Goal: Communication & Community: Answer question/provide support

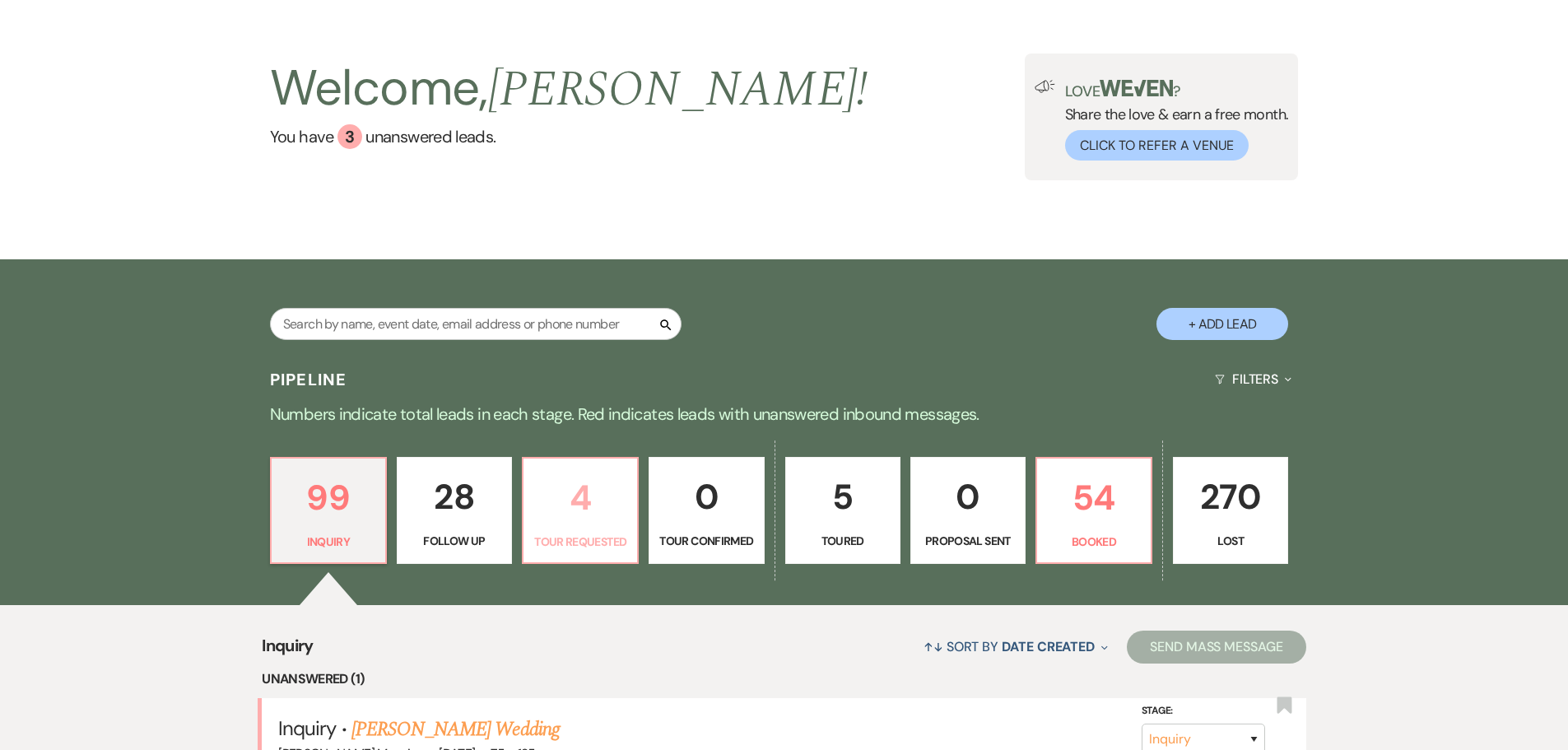
scroll to position [330, 0]
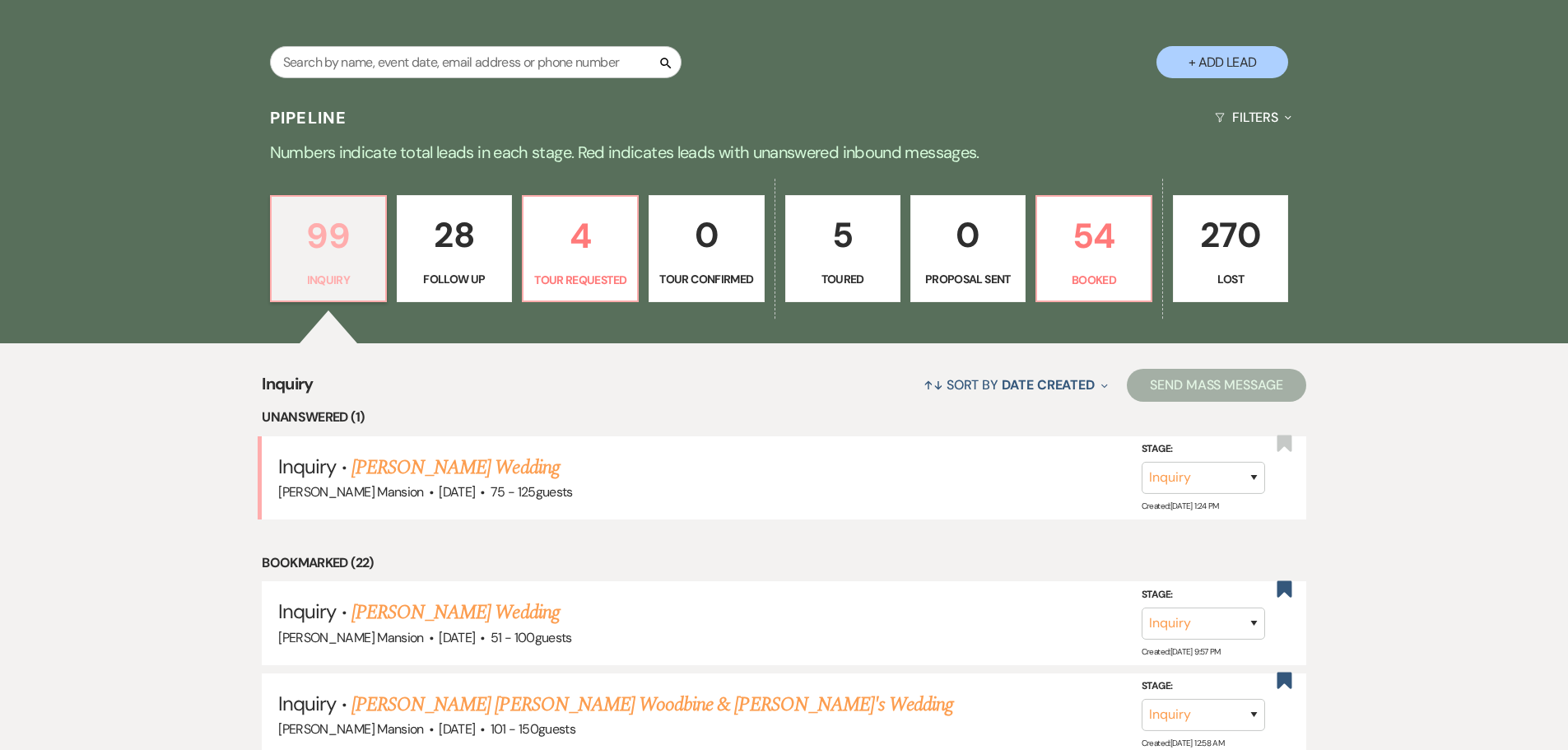
click at [298, 257] on p "99" at bounding box center [328, 236] width 93 height 55
click at [315, 250] on p "99" at bounding box center [328, 236] width 93 height 55
click at [424, 464] on link "[PERSON_NAME] Wedding" at bounding box center [455, 468] width 209 height 30
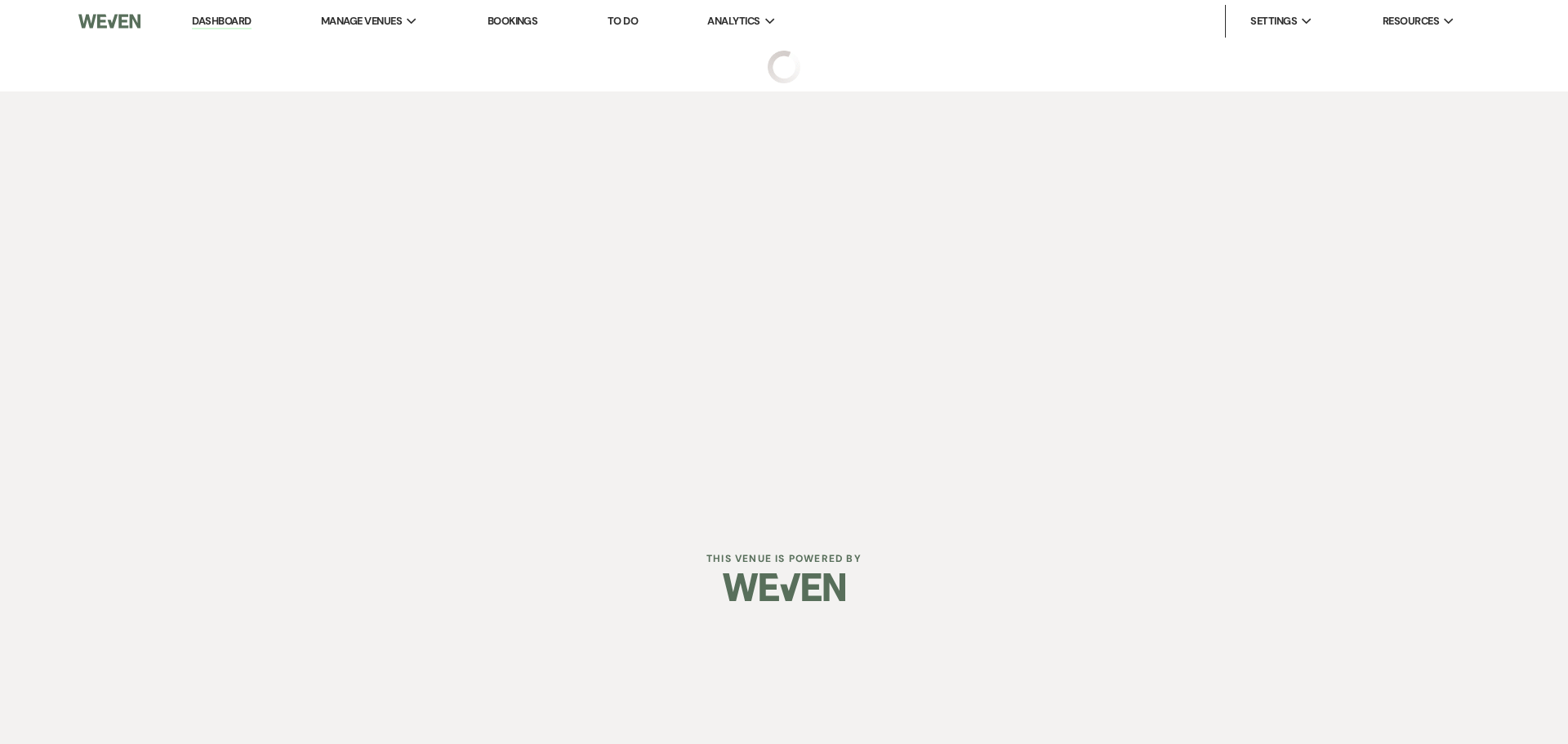
select select "3"
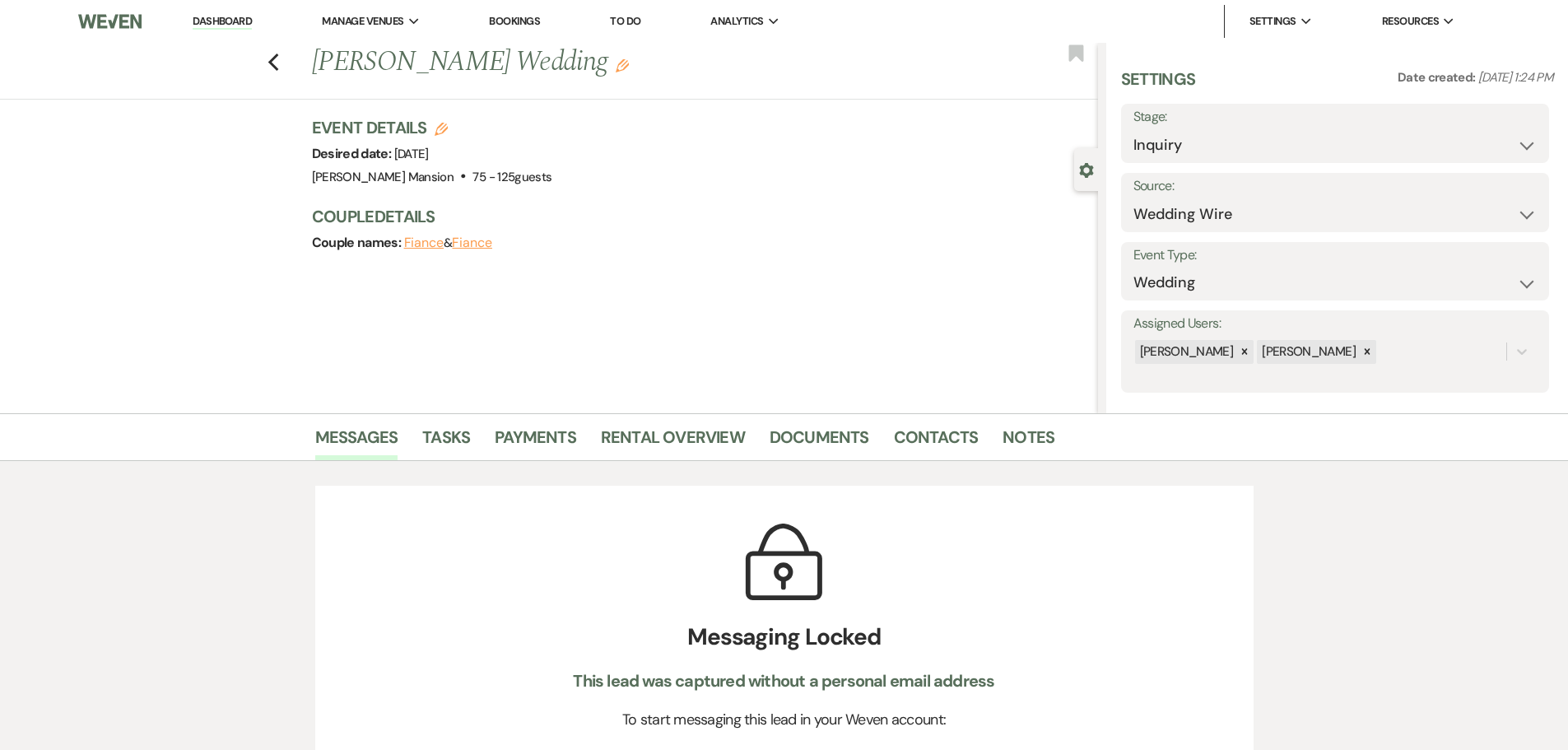
click at [616, 69] on icon "Edit" at bounding box center [622, 65] width 13 height 13
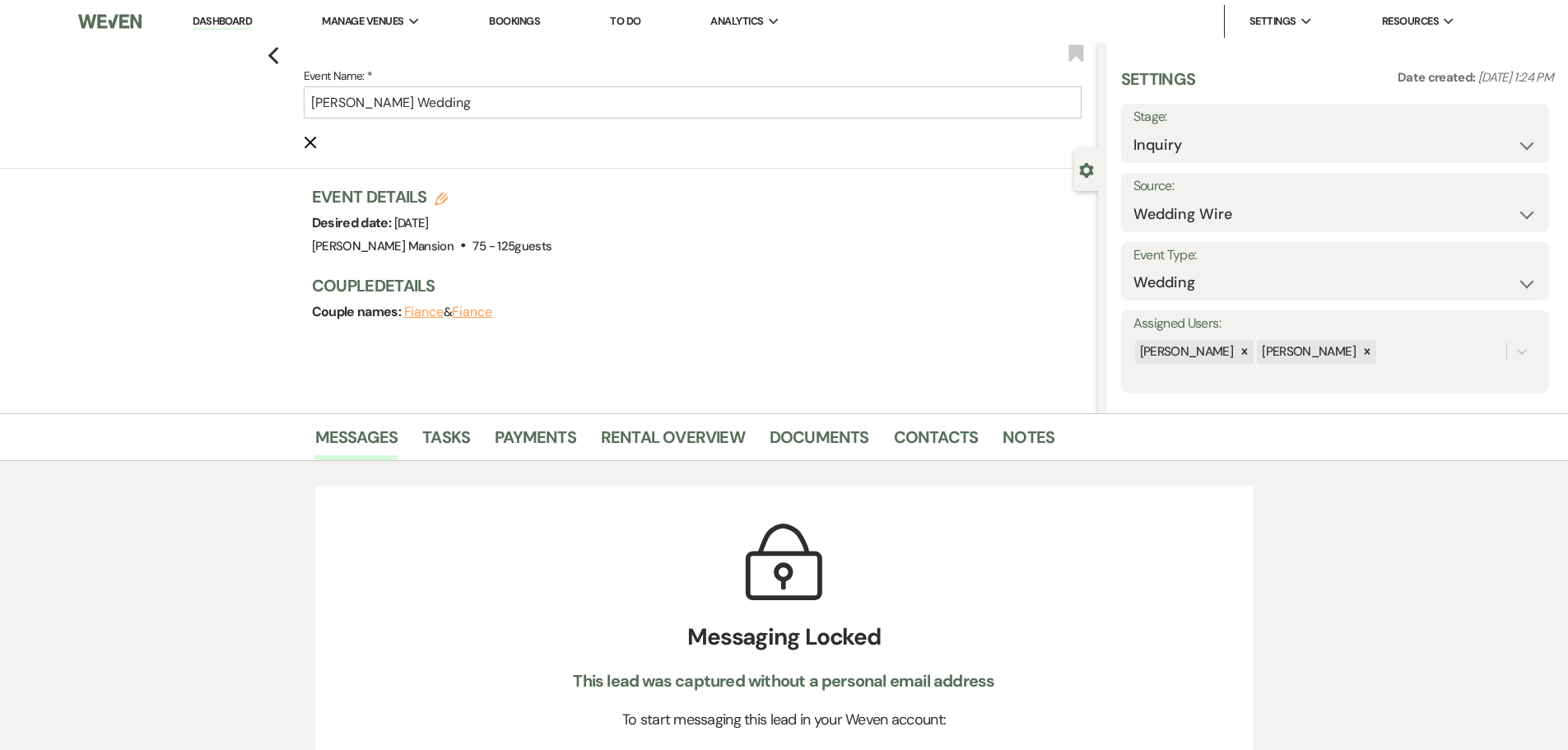
click at [429, 319] on button "Fiance" at bounding box center [424, 312] width 40 height 13
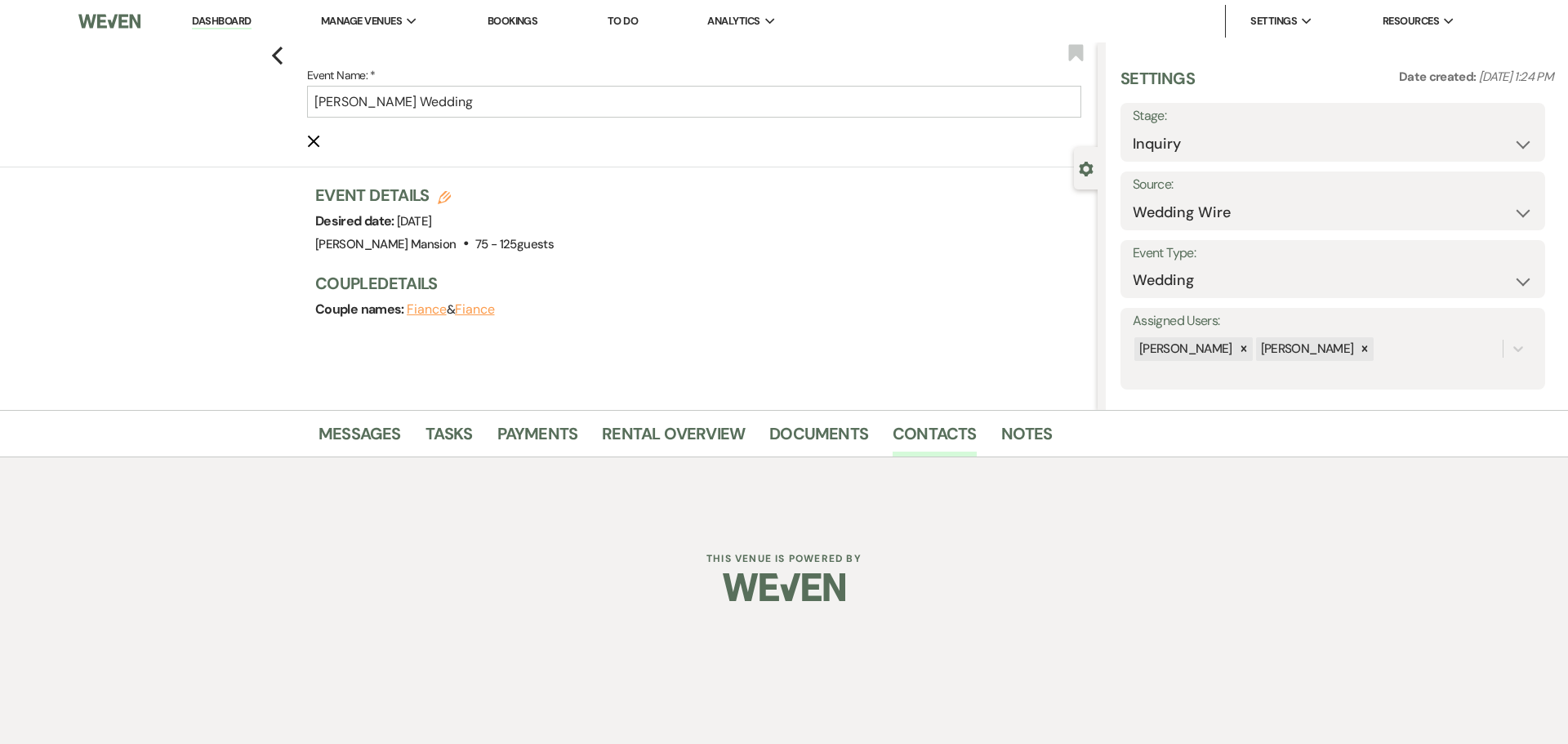
select select "1"
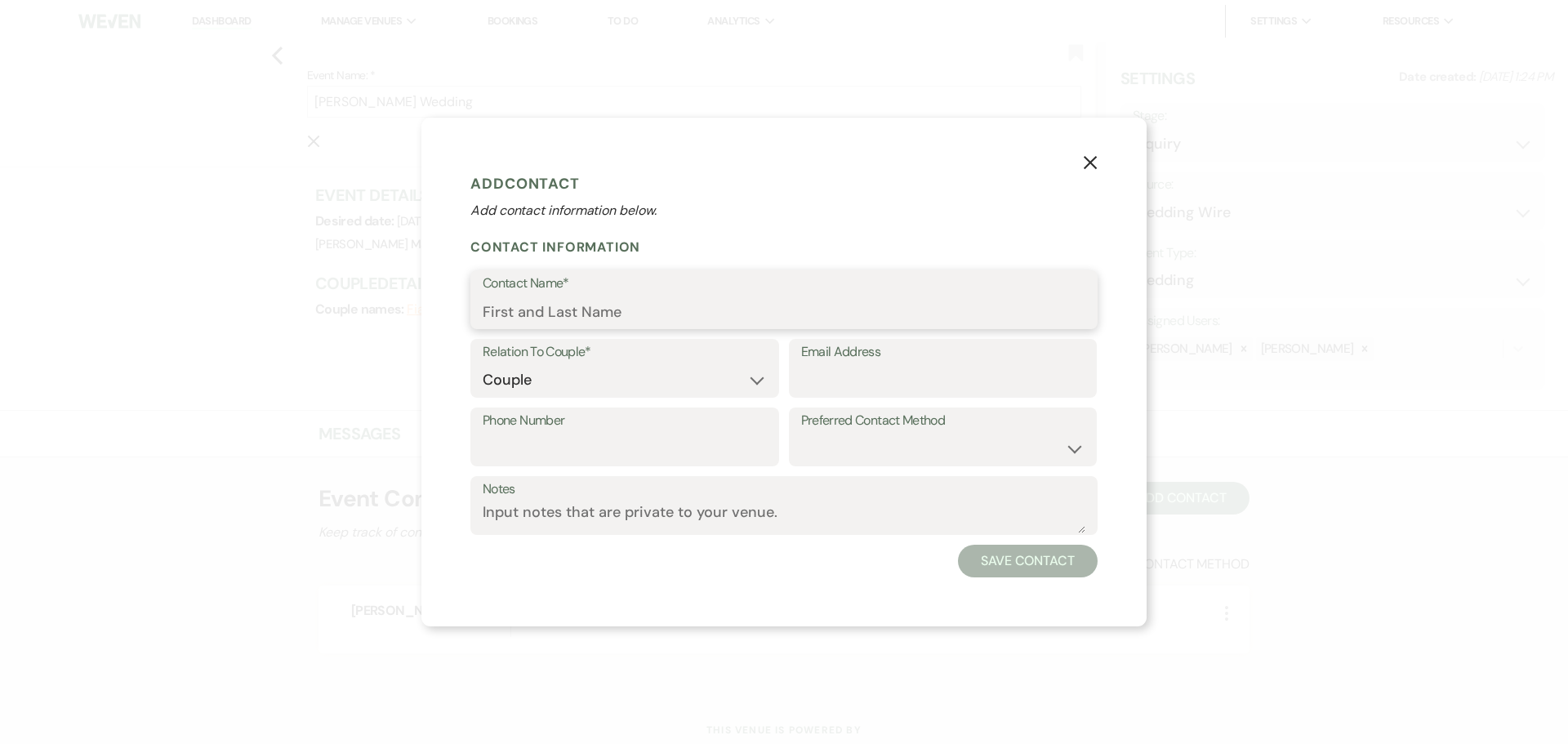
click at [548, 319] on input "Contact Name*" at bounding box center [784, 311] width 603 height 32
click at [906, 376] on input "Email Address" at bounding box center [943, 380] width 284 height 32
paste input "[EMAIL_ADDRESS][DOMAIN_NAME]"
type input "[EMAIL_ADDRESS][DOMAIN_NAME]"
click at [618, 315] on input "Contact Name*" at bounding box center [784, 311] width 601 height 32
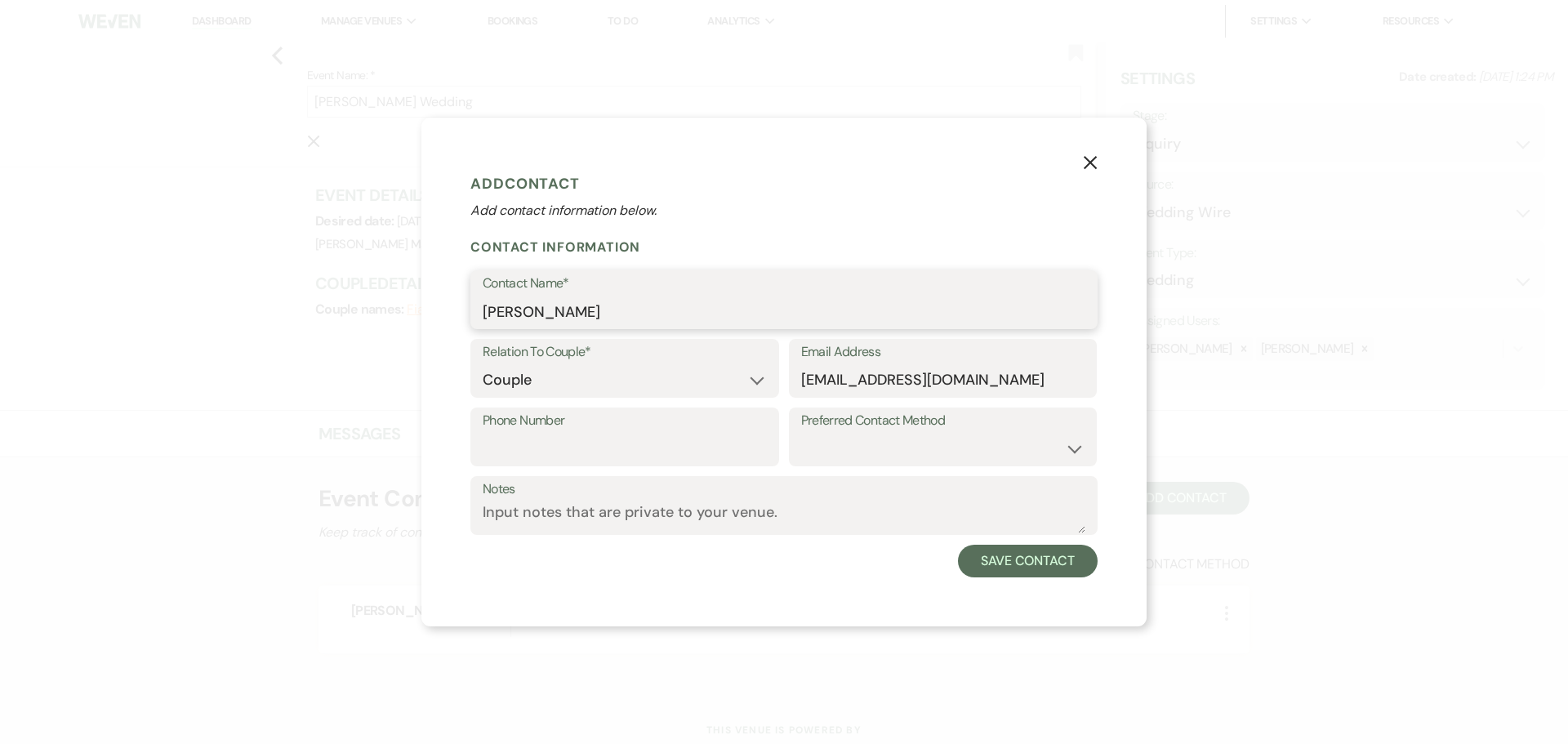
type input "[PERSON_NAME]"
click at [1018, 442] on select "Email Phone Text" at bounding box center [943, 449] width 284 height 32
select select "email"
click at [801, 434] on select "Email Phone Text" at bounding box center [943, 449] width 284 height 32
click at [1009, 554] on button "Save Contact" at bounding box center [1027, 560] width 140 height 32
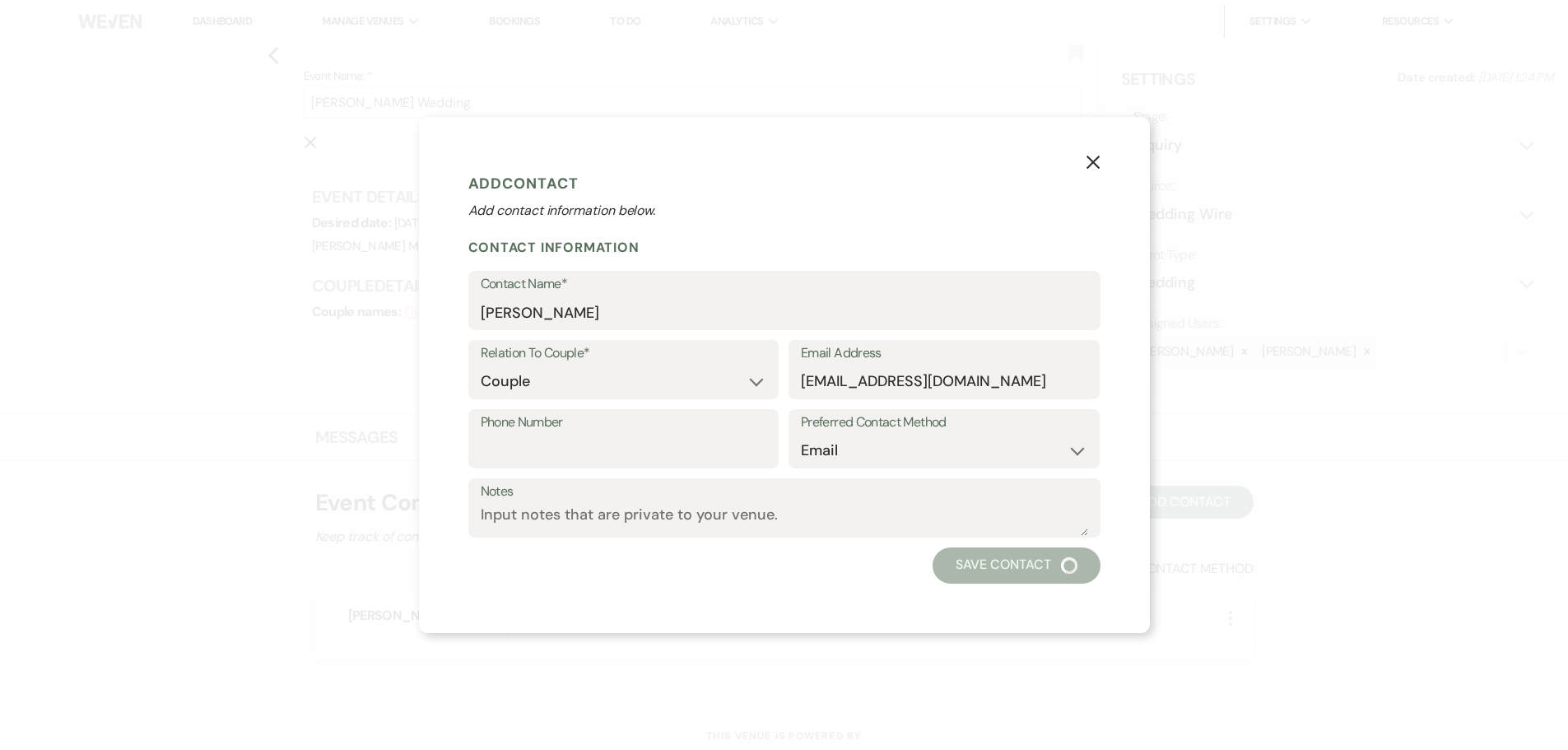
type input "[PERSON_NAME] & [PERSON_NAME]'s Wedding"
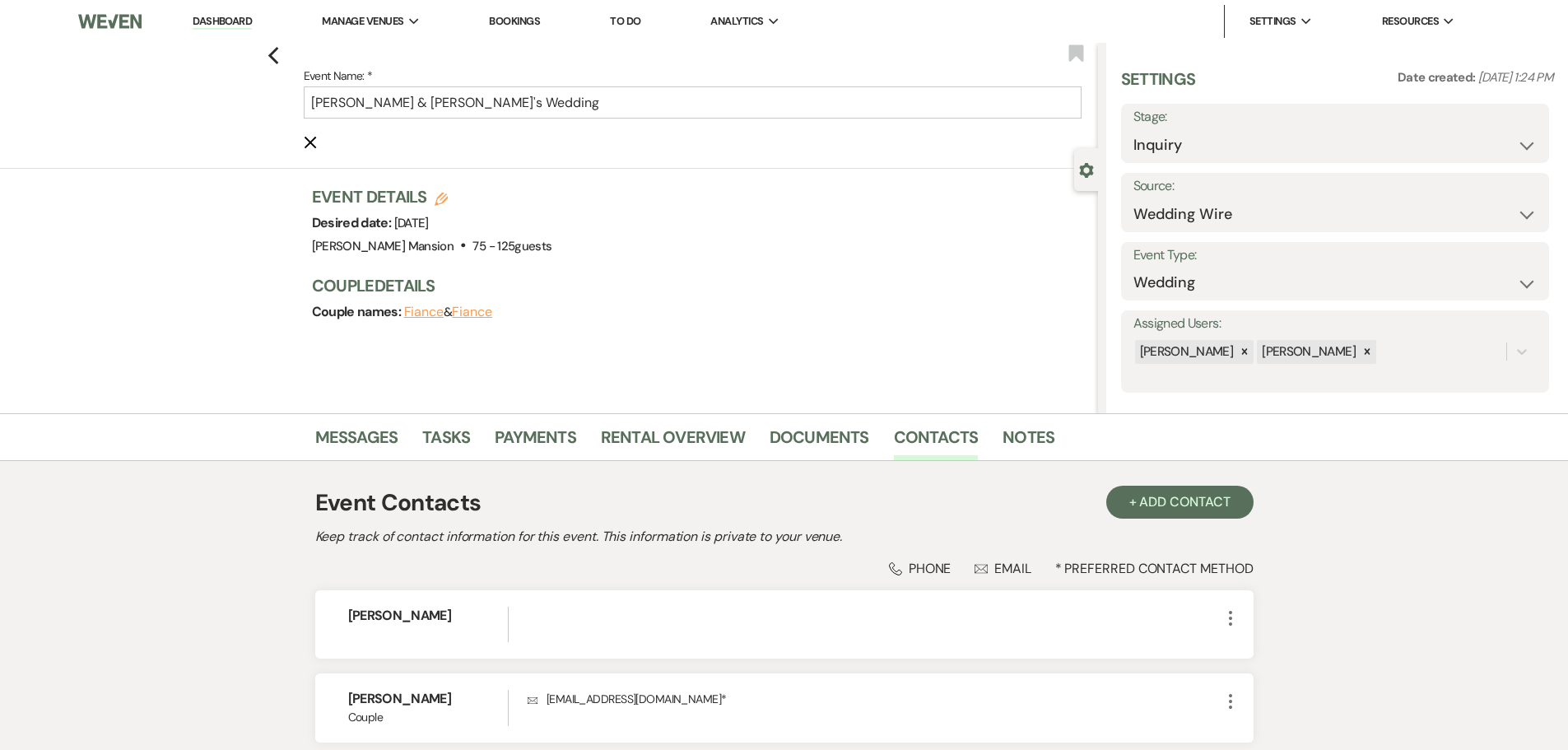
scroll to position [139, 0]
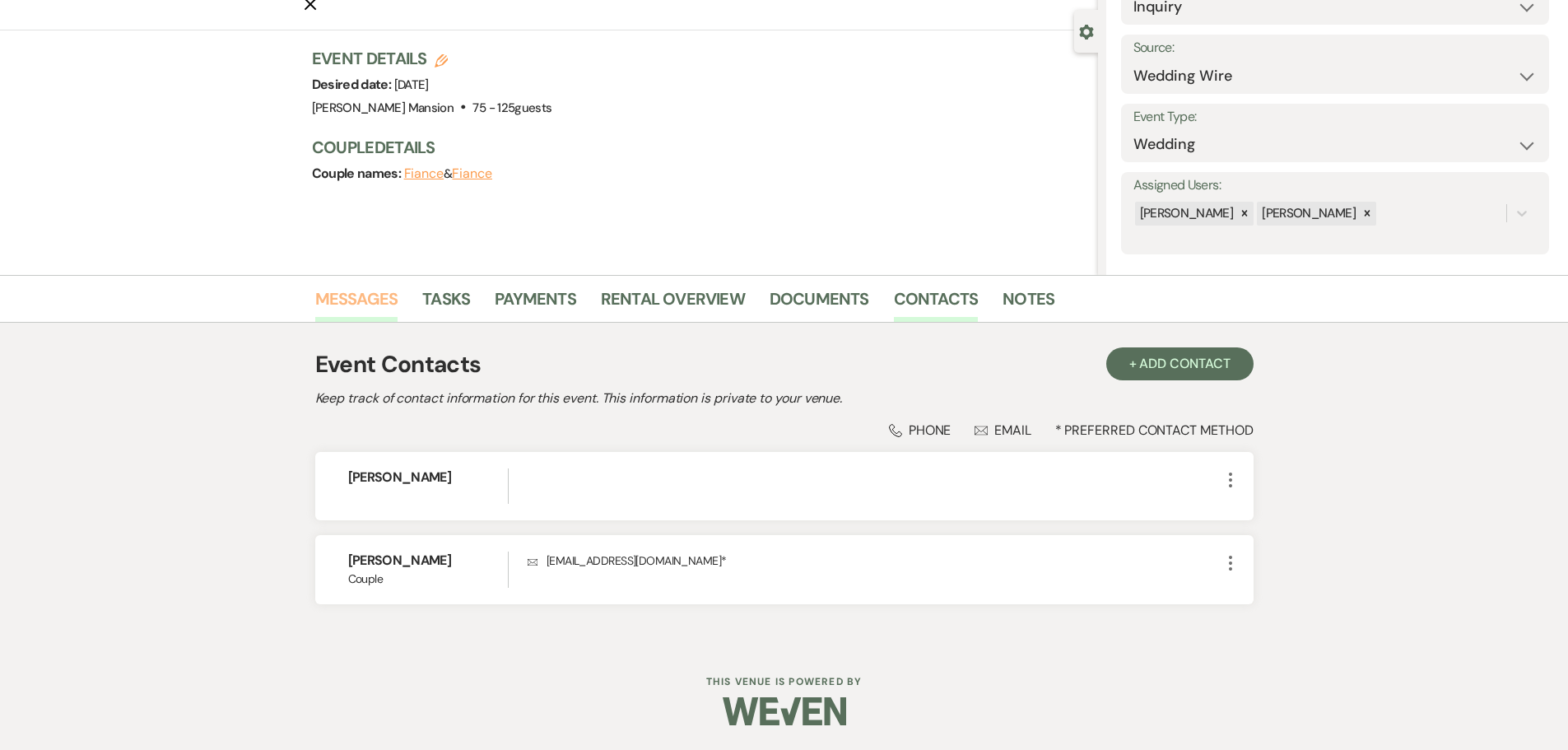
click at [343, 297] on link "Messages" at bounding box center [357, 303] width 84 height 36
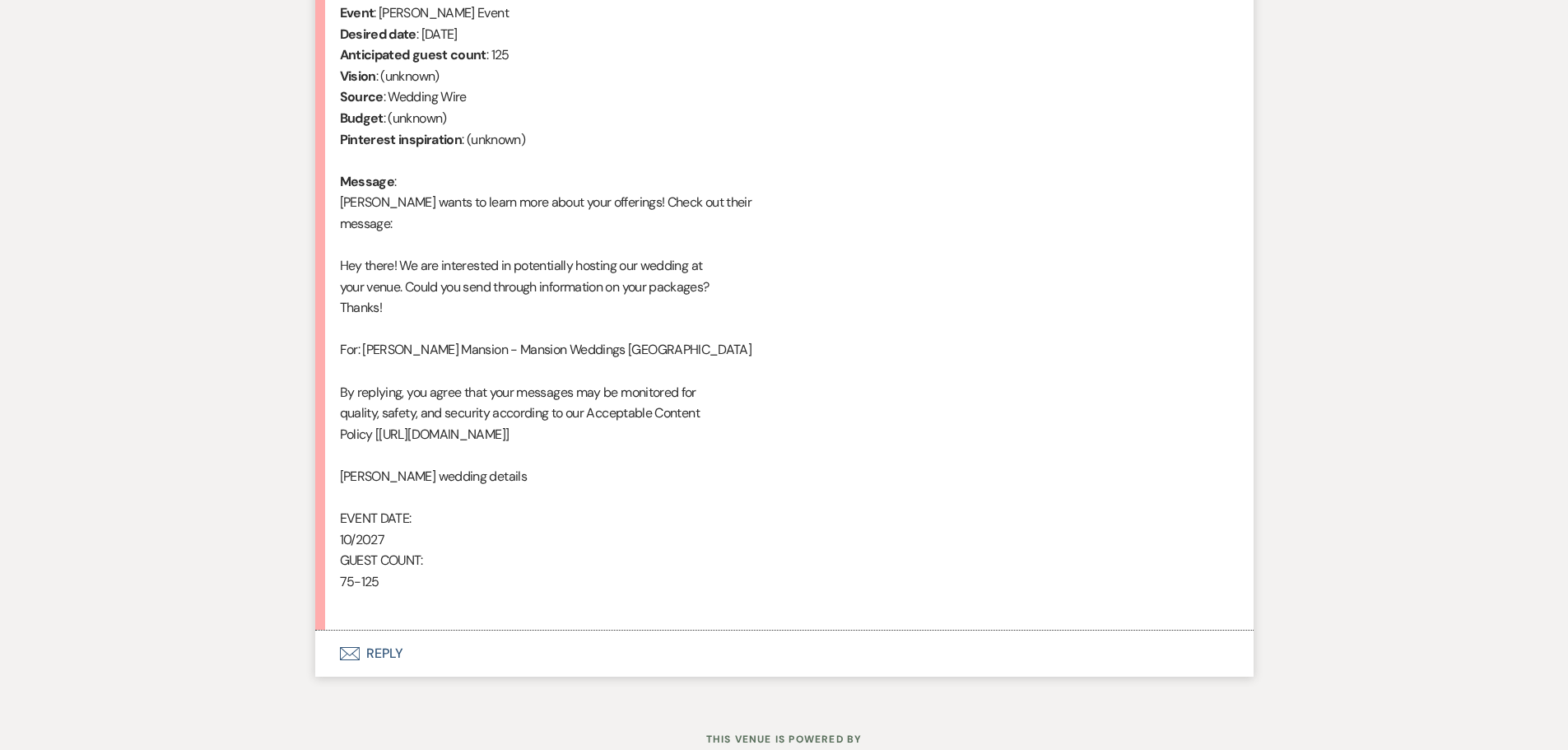
scroll to position [715, 0]
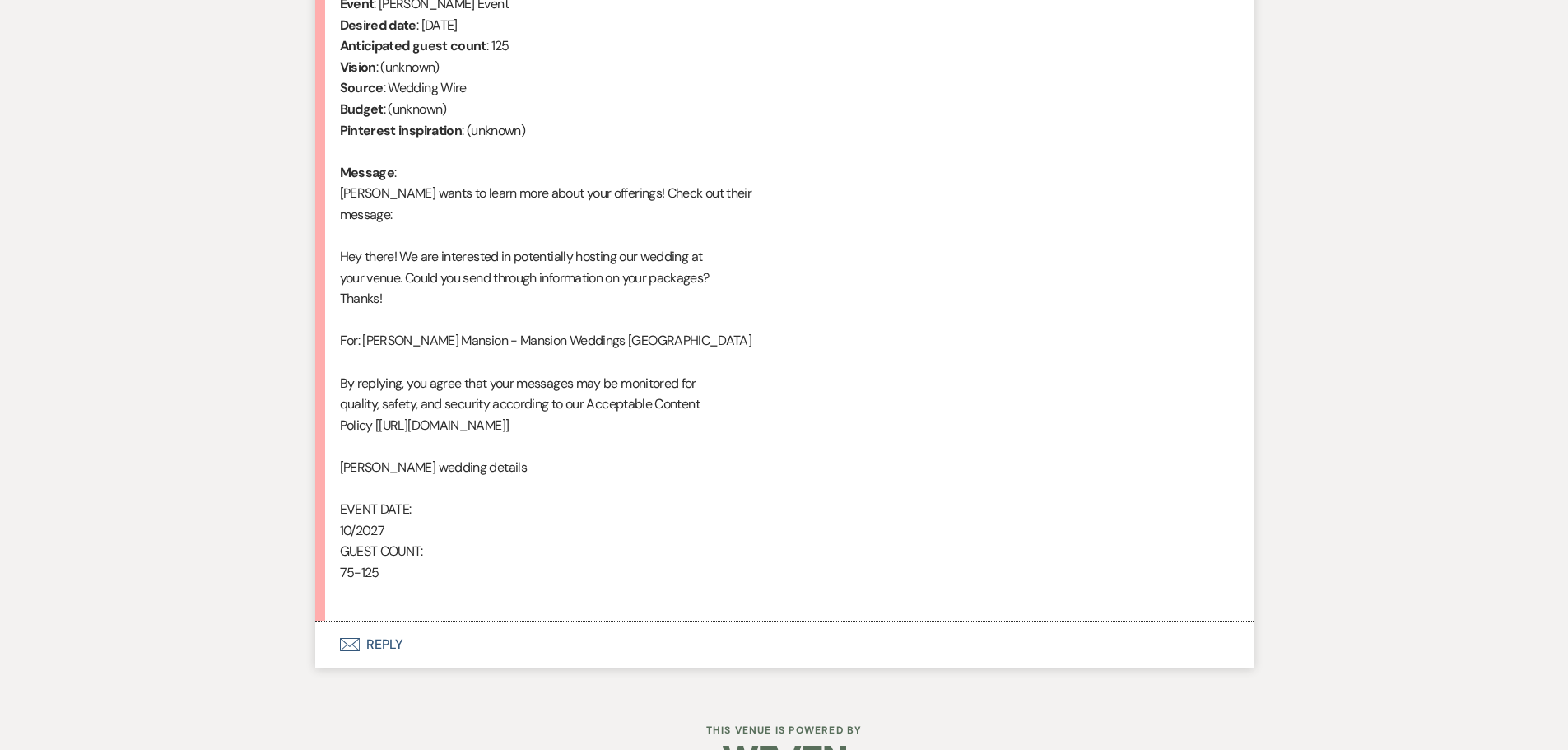
click at [377, 640] on button "Envelope Reply" at bounding box center [785, 645] width 938 height 46
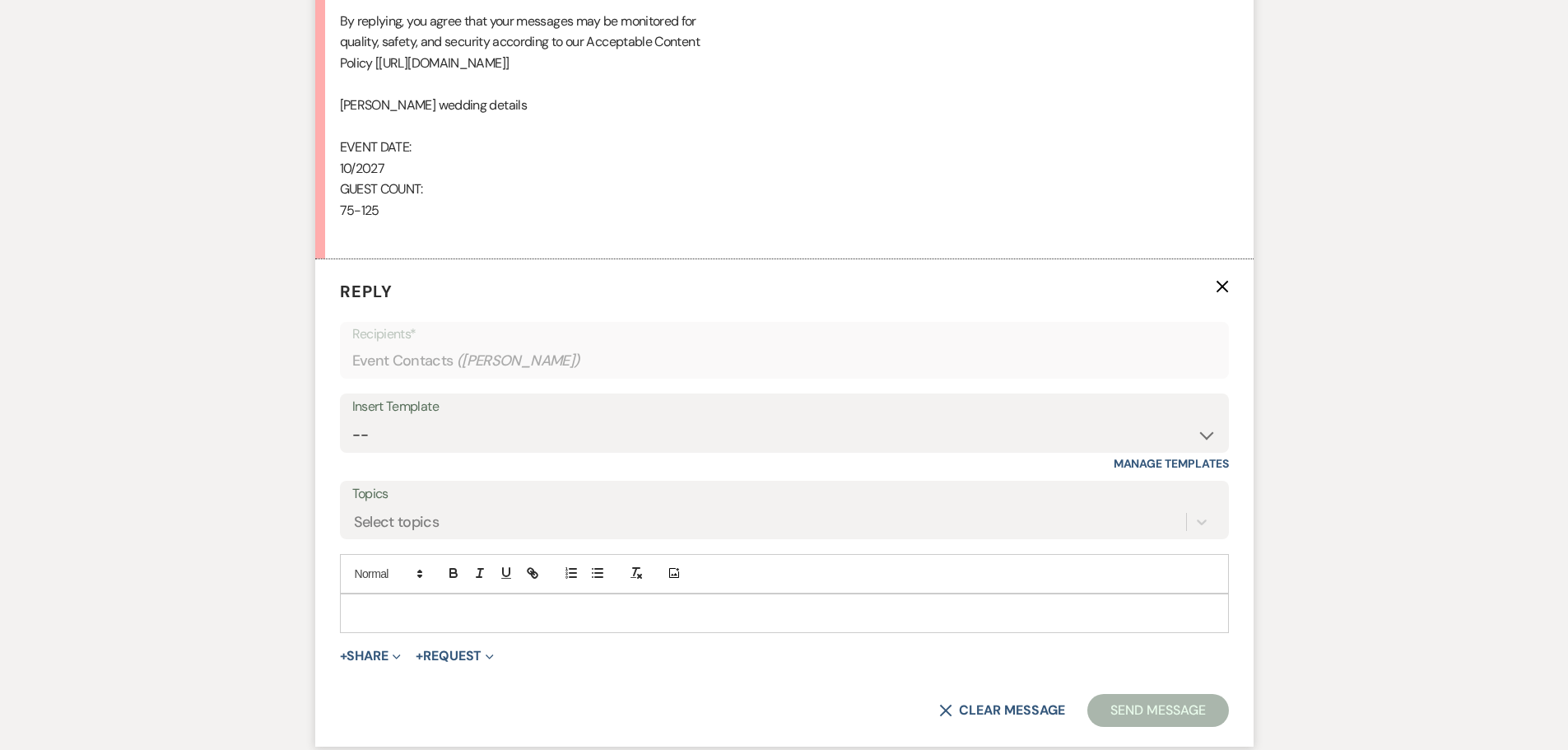
scroll to position [1079, 0]
click at [1175, 438] on select "-- Initial Inquiry Response Tour Request Response Follow Up Contract (Pre-Booke…" at bounding box center [784, 434] width 865 height 32
select select "4818"
click at [352, 418] on select "-- Initial Inquiry Response Tour Request Response Follow Up Contract (Pre-Booke…" at bounding box center [784, 434] width 865 height 32
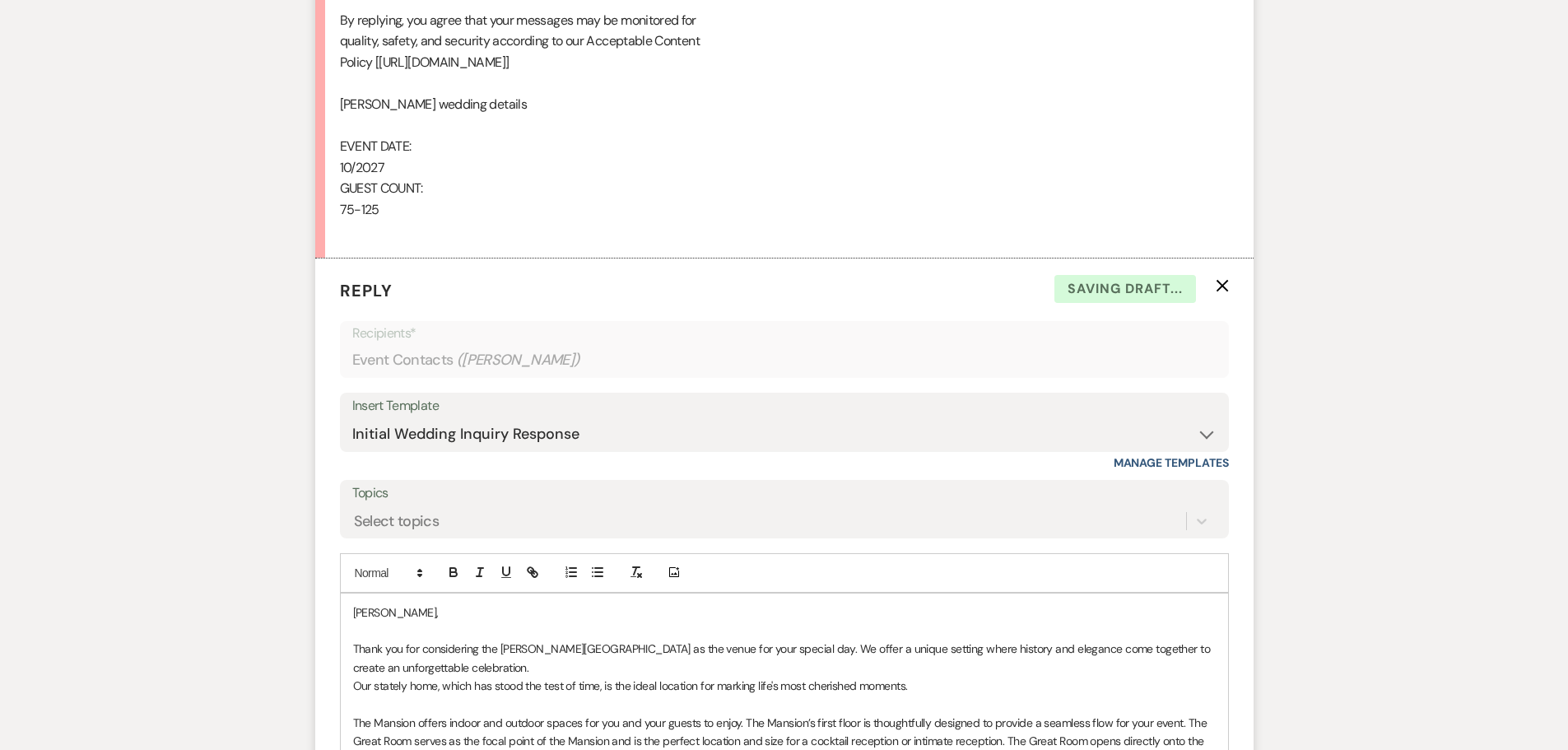
click at [353, 604] on p "[PERSON_NAME]," at bounding box center [784, 612] width 863 height 18
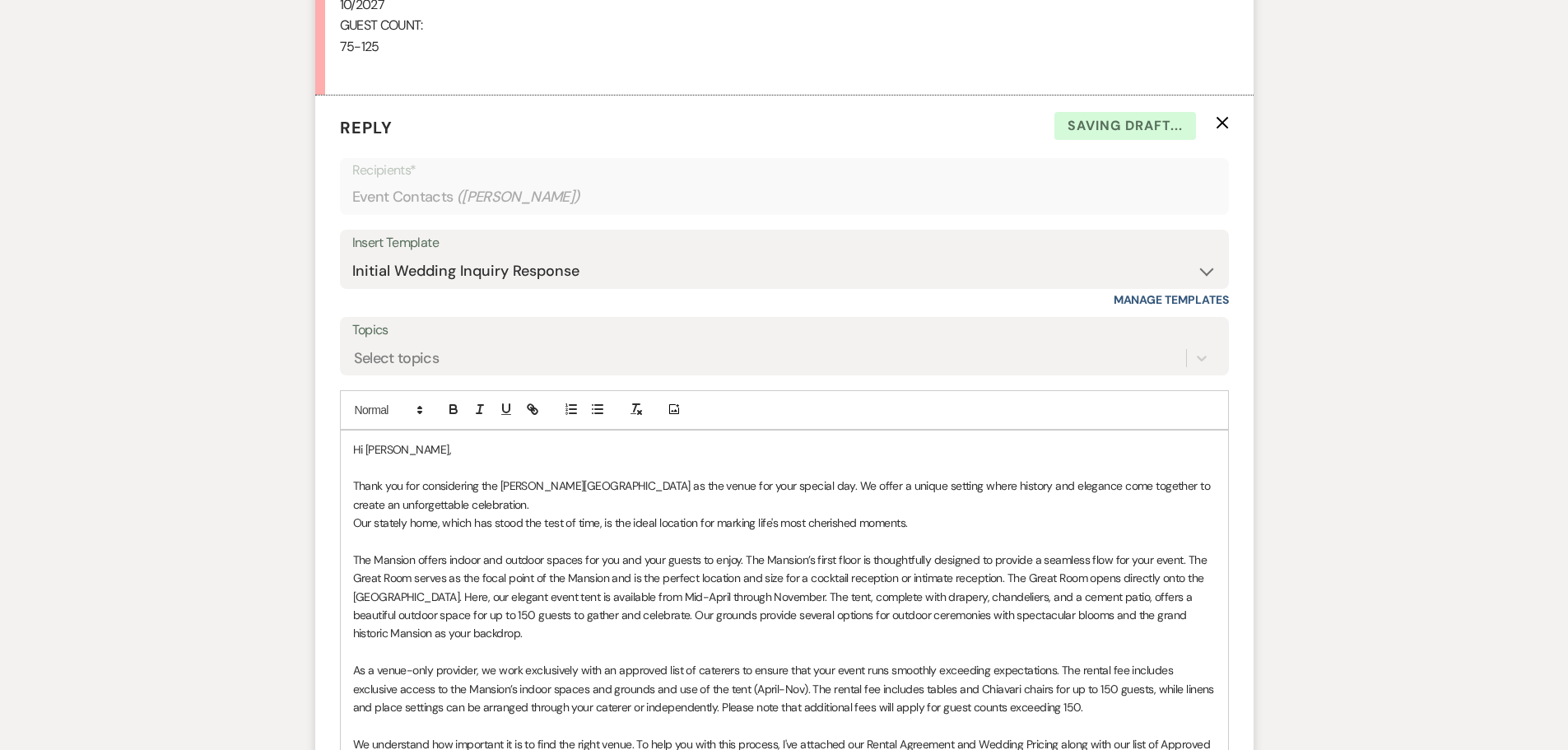
scroll to position [1243, 0]
click at [509, 508] on p "Thank you for considering the [PERSON_NAME][GEOGRAPHIC_DATA] as the venue for y…" at bounding box center [784, 494] width 863 height 37
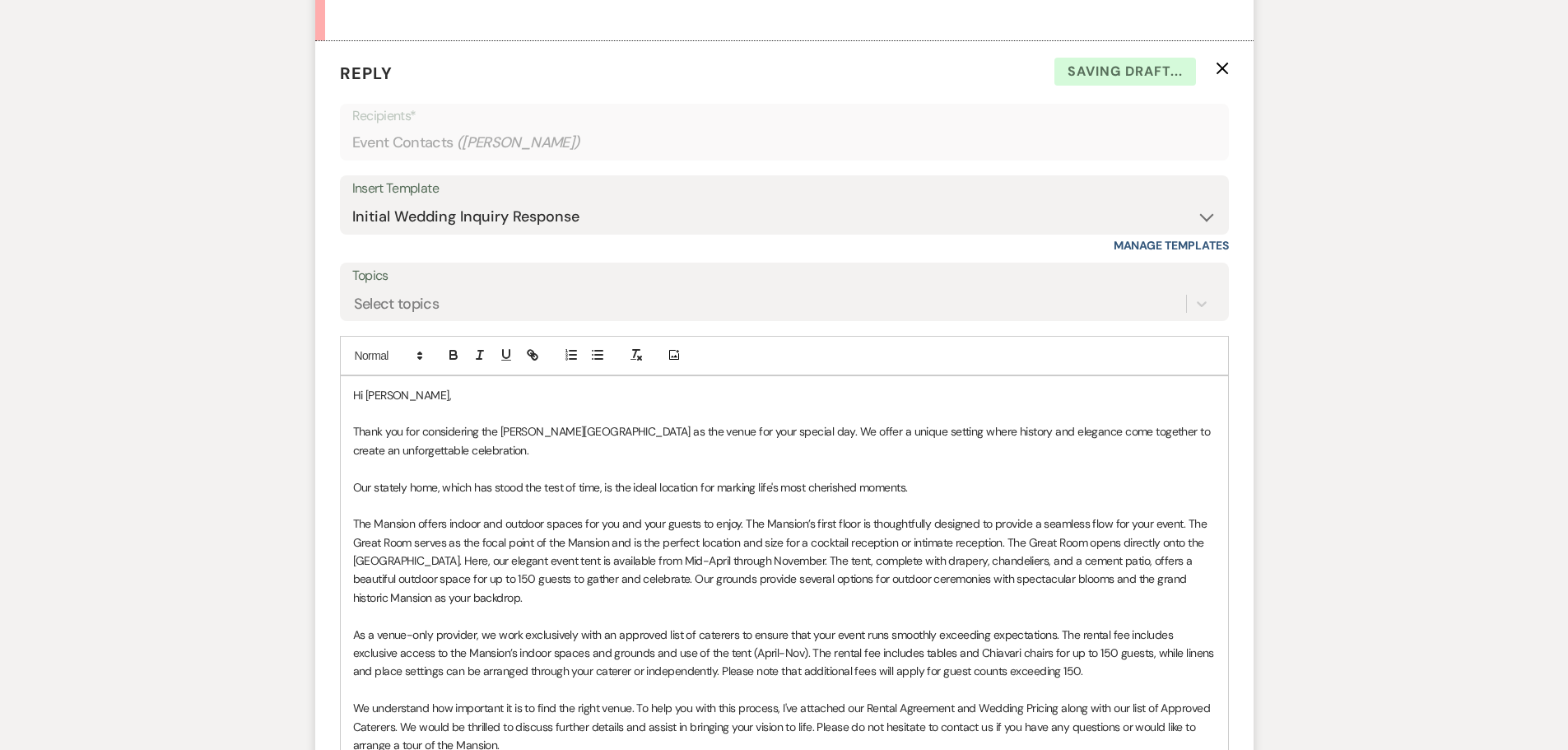
scroll to position [1737, 0]
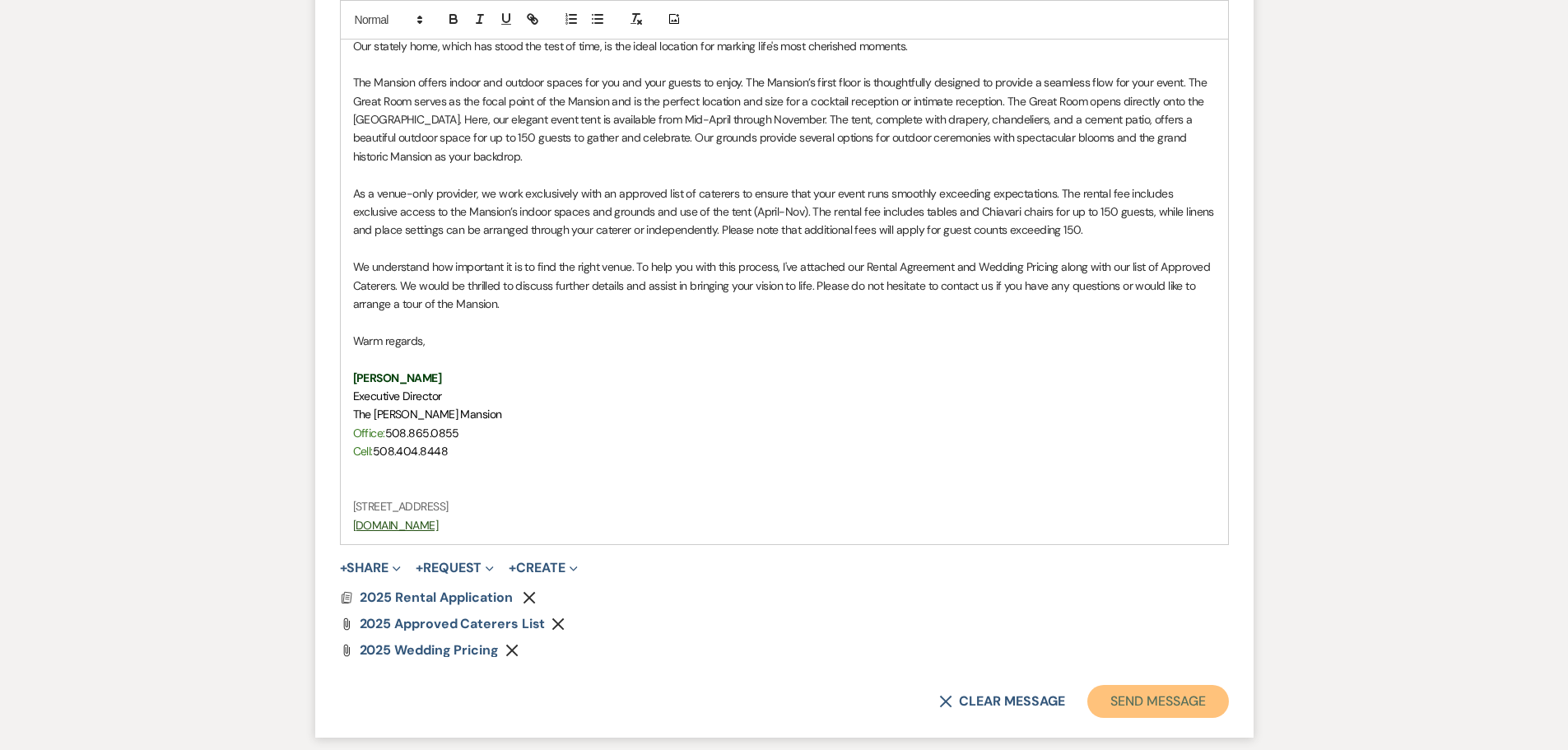
click at [1121, 690] on button "Send Message" at bounding box center [1158, 701] width 141 height 32
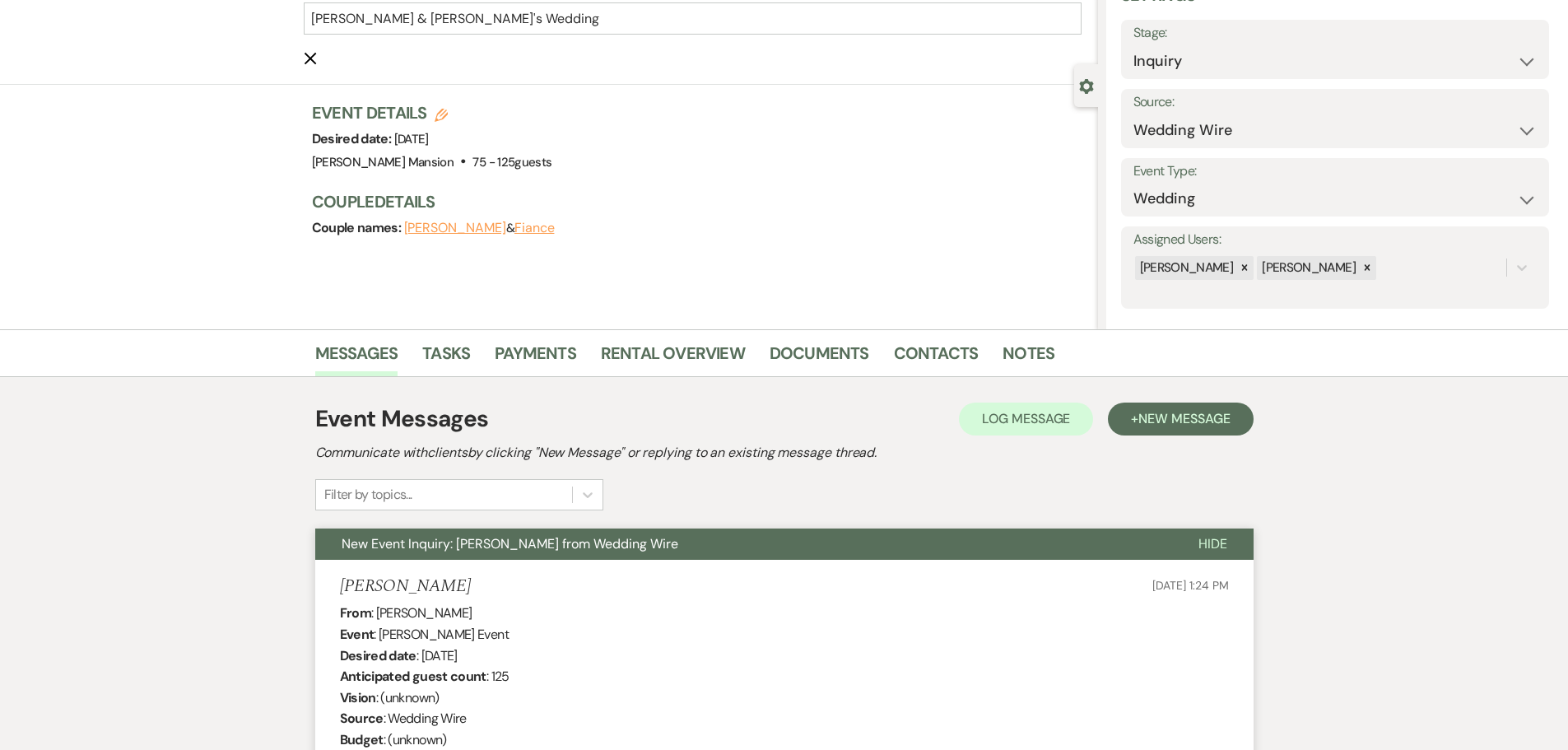
scroll to position [0, 0]
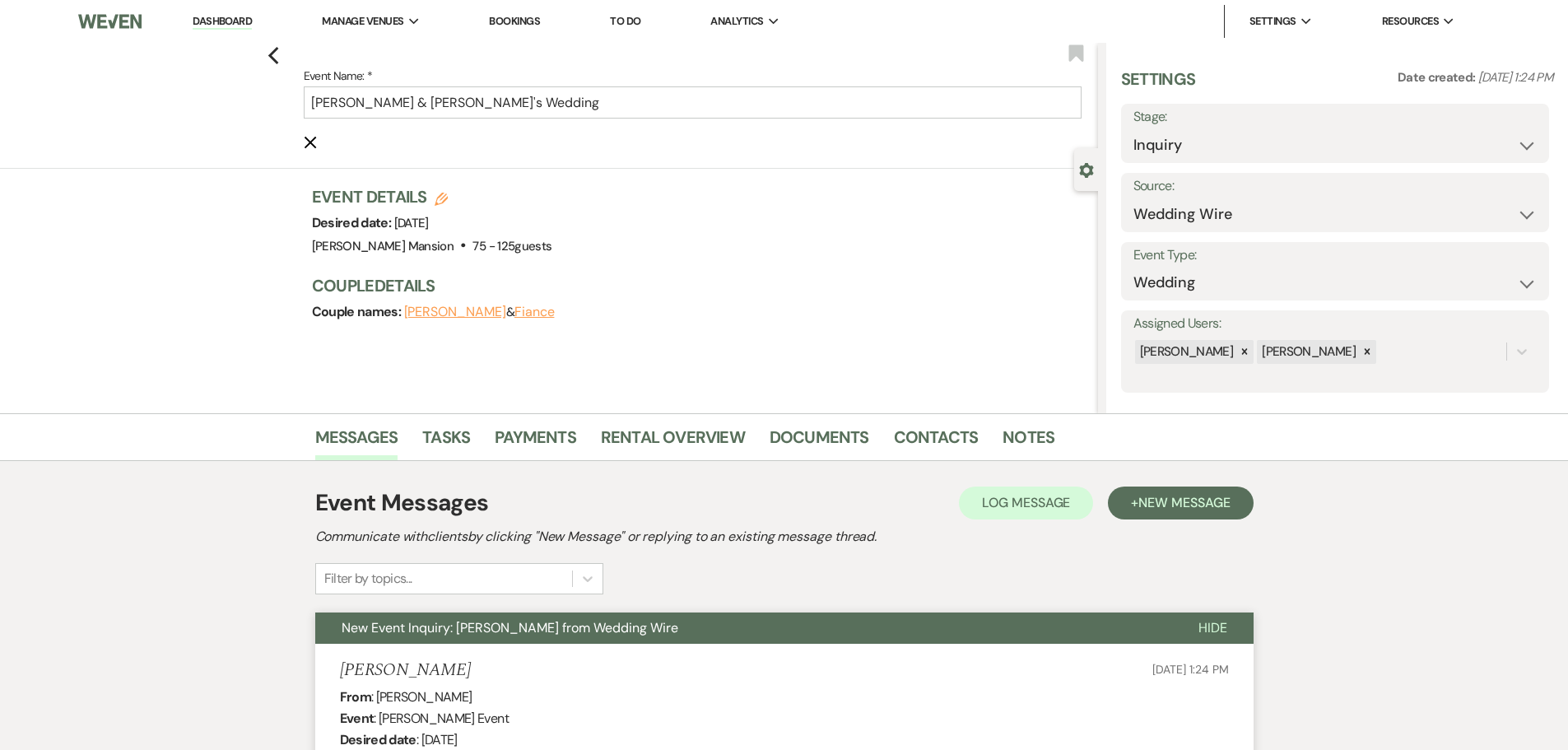
click at [218, 26] on link "Dashboard" at bounding box center [222, 22] width 59 height 16
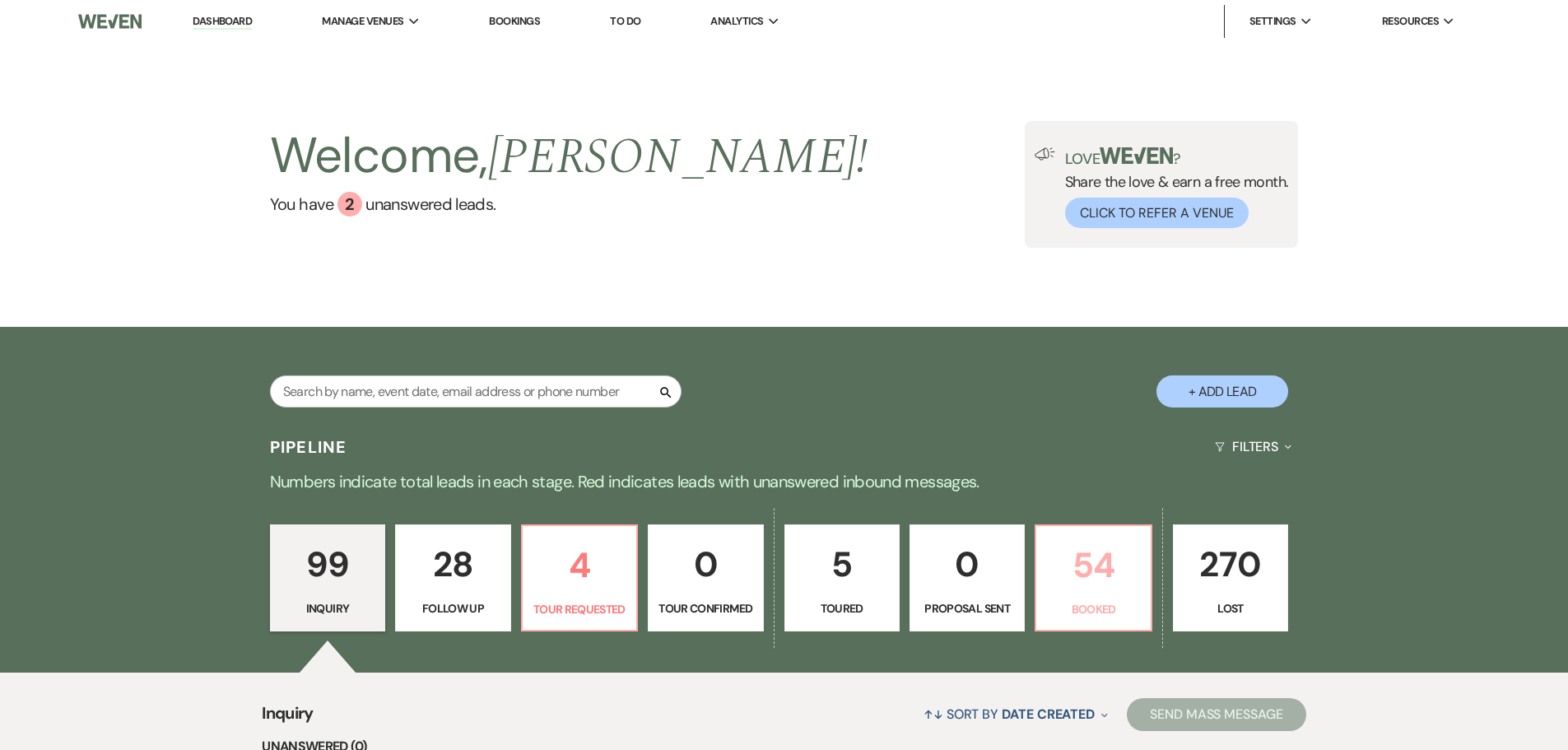
click at [1116, 602] on p "Booked" at bounding box center [1093, 609] width 93 height 18
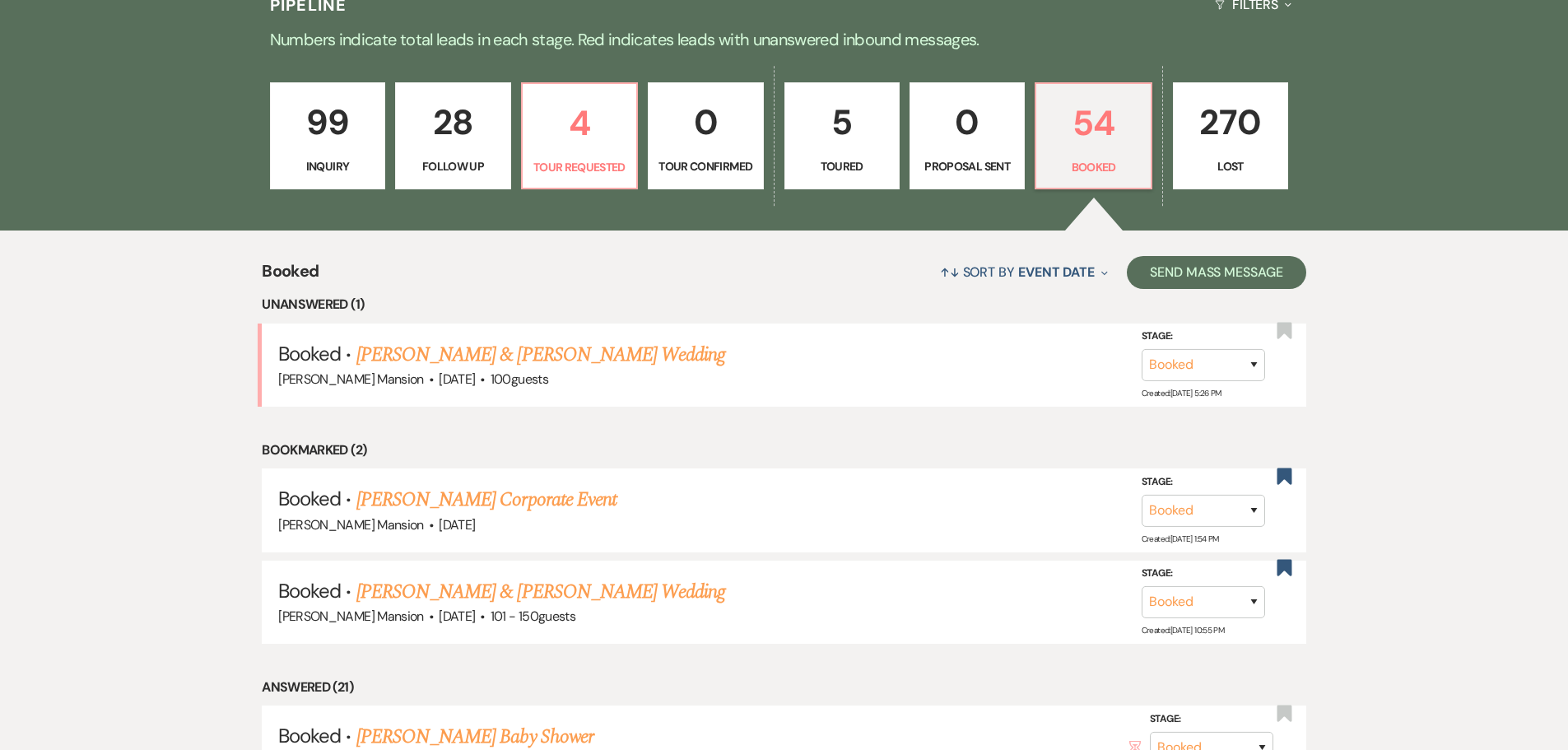
scroll to position [494, 0]
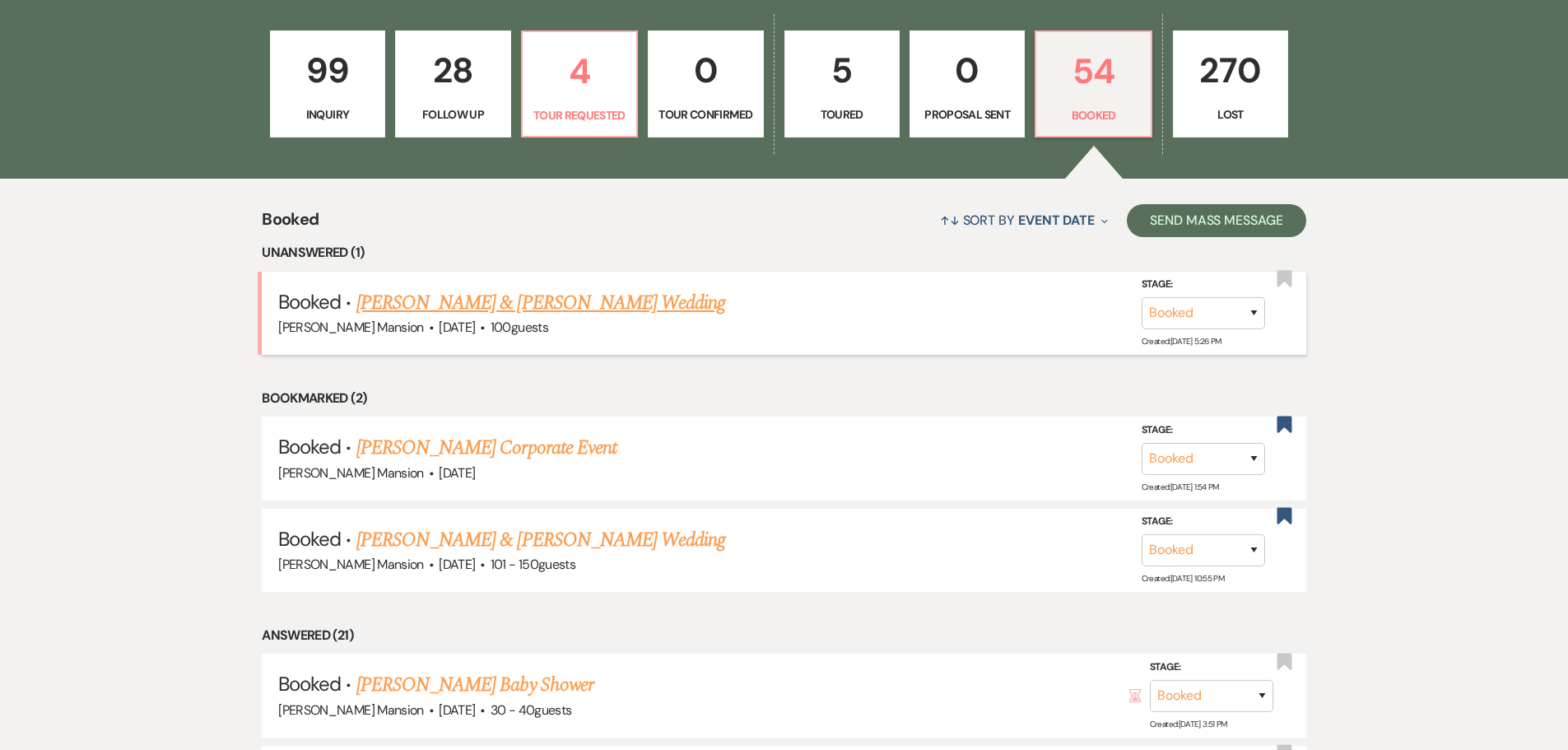
click at [415, 290] on link "[PERSON_NAME] & [PERSON_NAME] Wedding" at bounding box center [540, 303] width 369 height 30
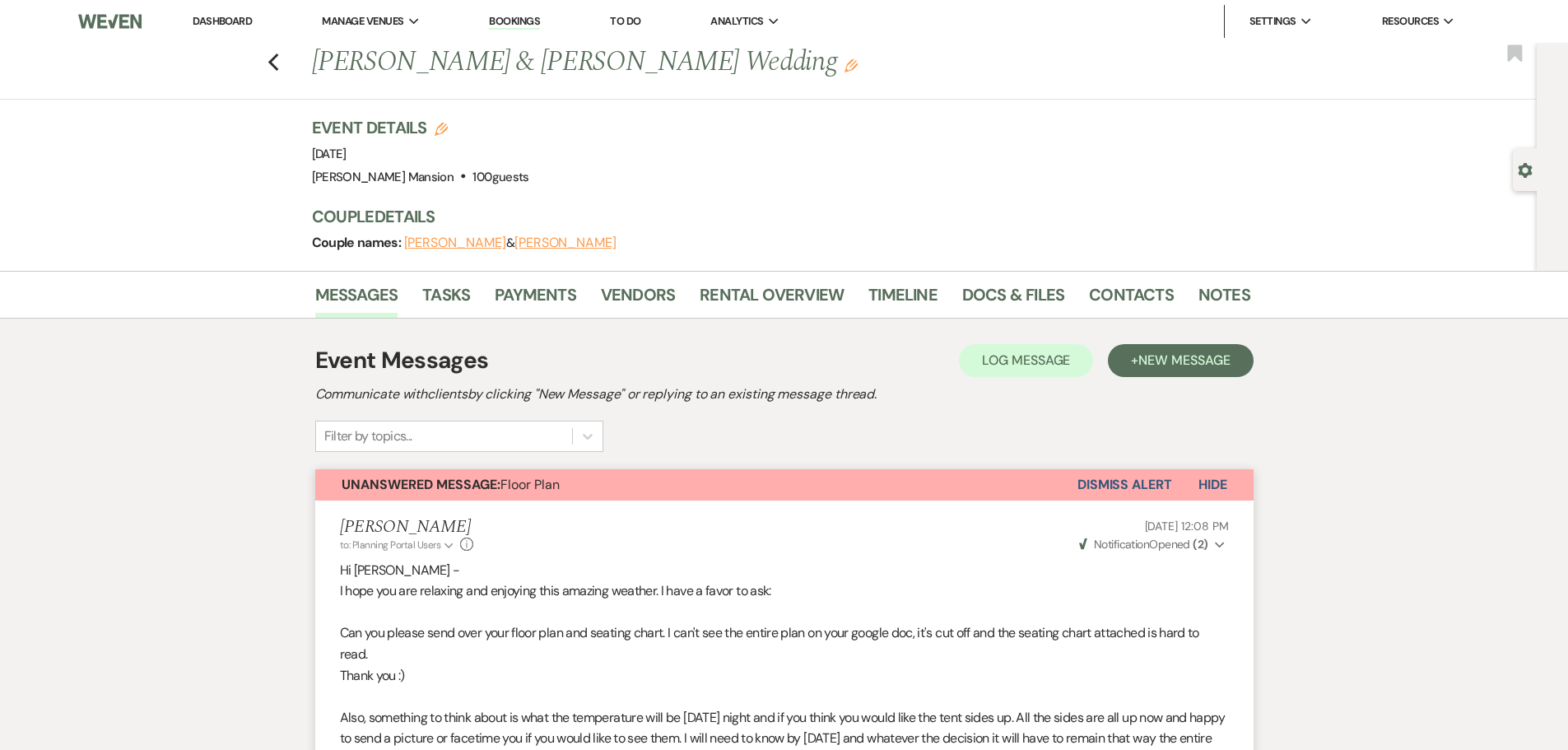
click at [1140, 487] on button "Dismiss Alert" at bounding box center [1125, 485] width 94 height 31
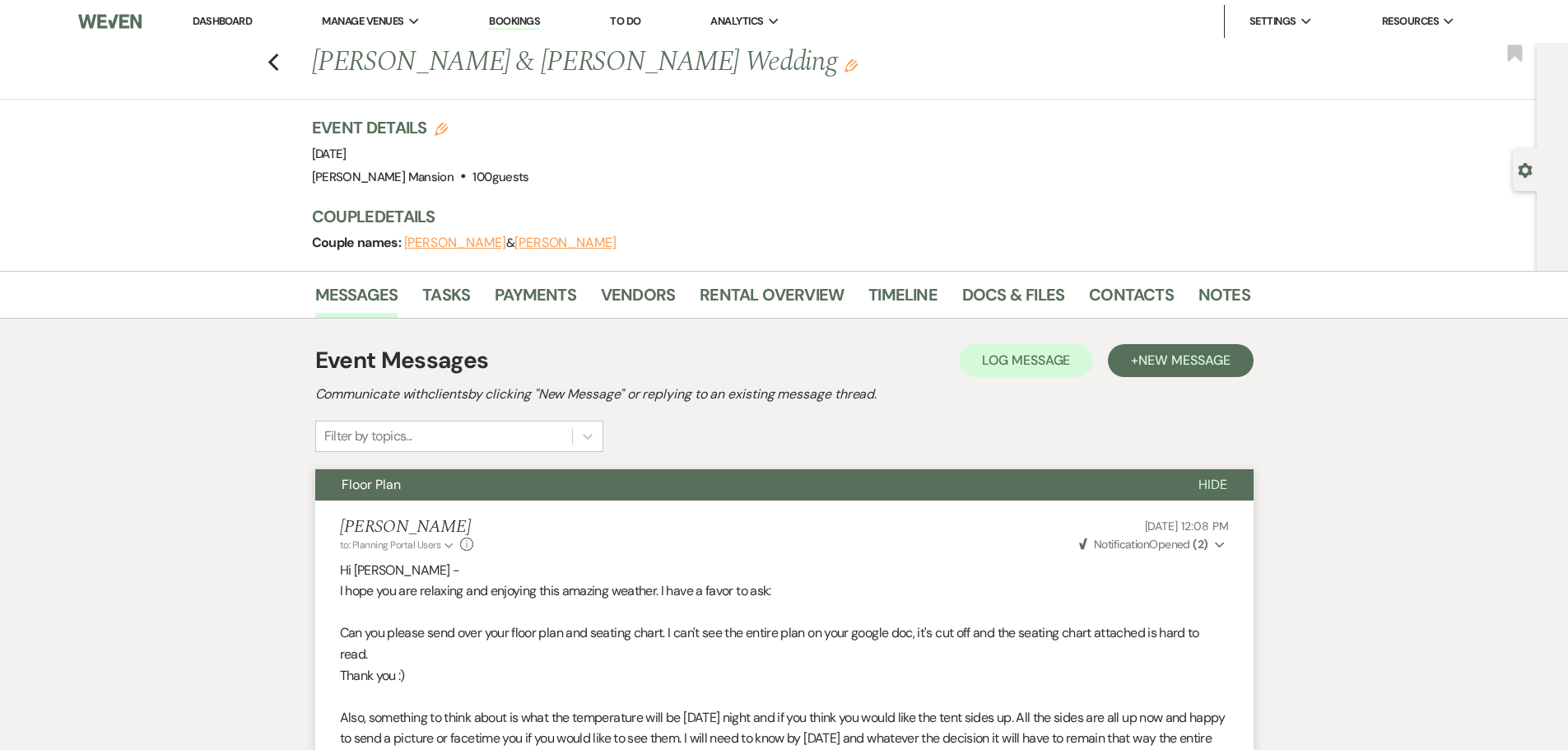
click at [232, 26] on link "Dashboard" at bounding box center [222, 21] width 59 height 14
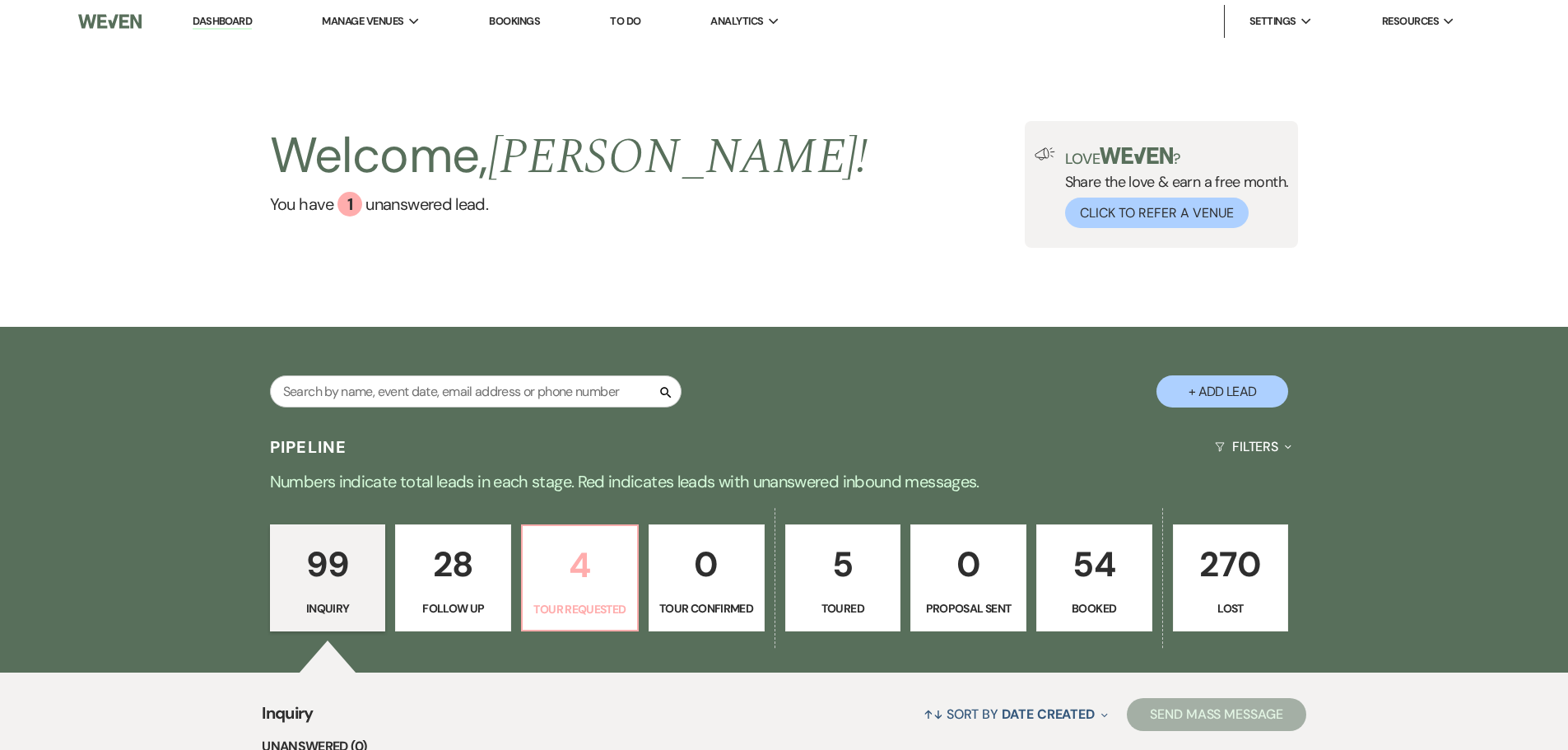
click at [612, 587] on p "4" at bounding box center [580, 566] width 94 height 55
select select "2"
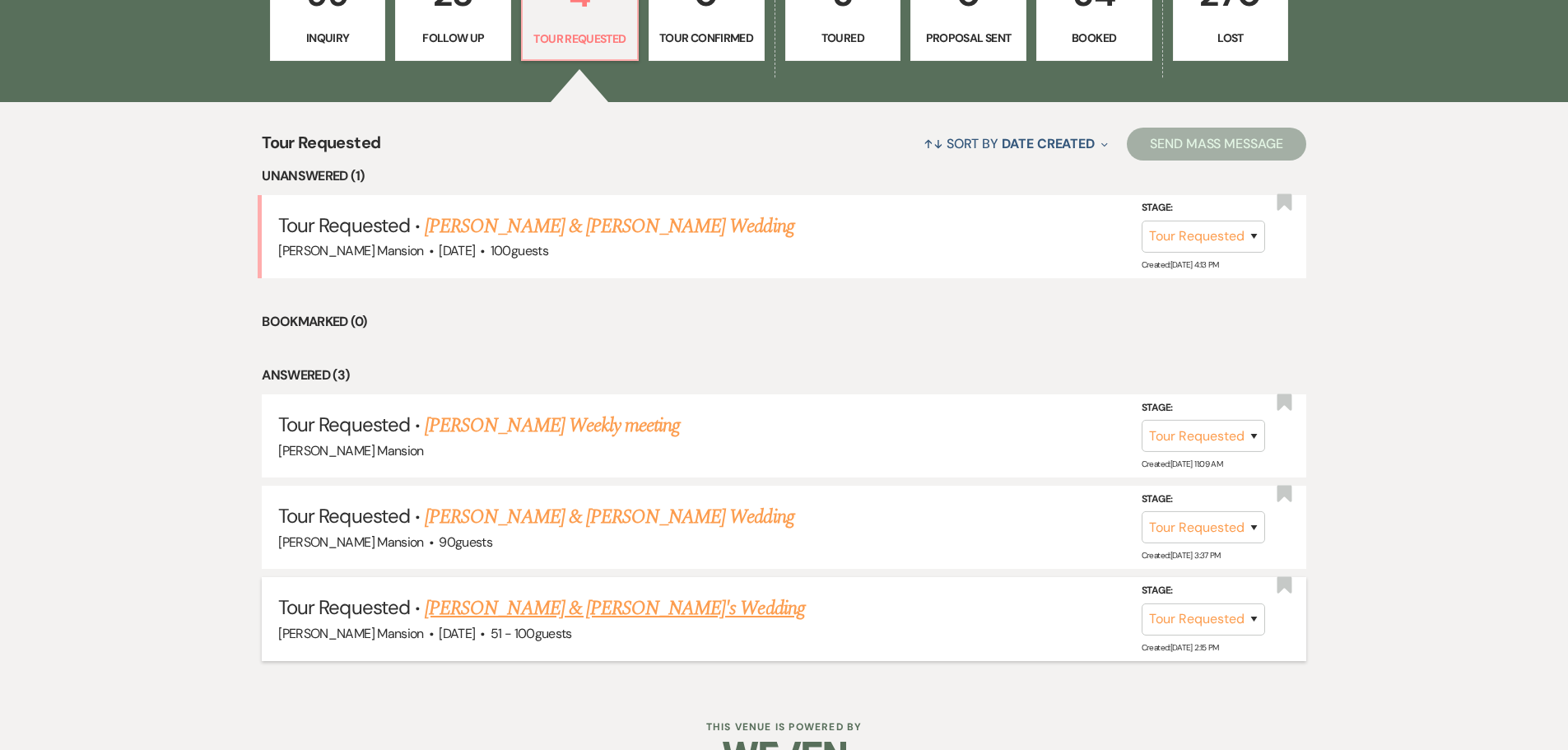
scroll to position [577, 0]
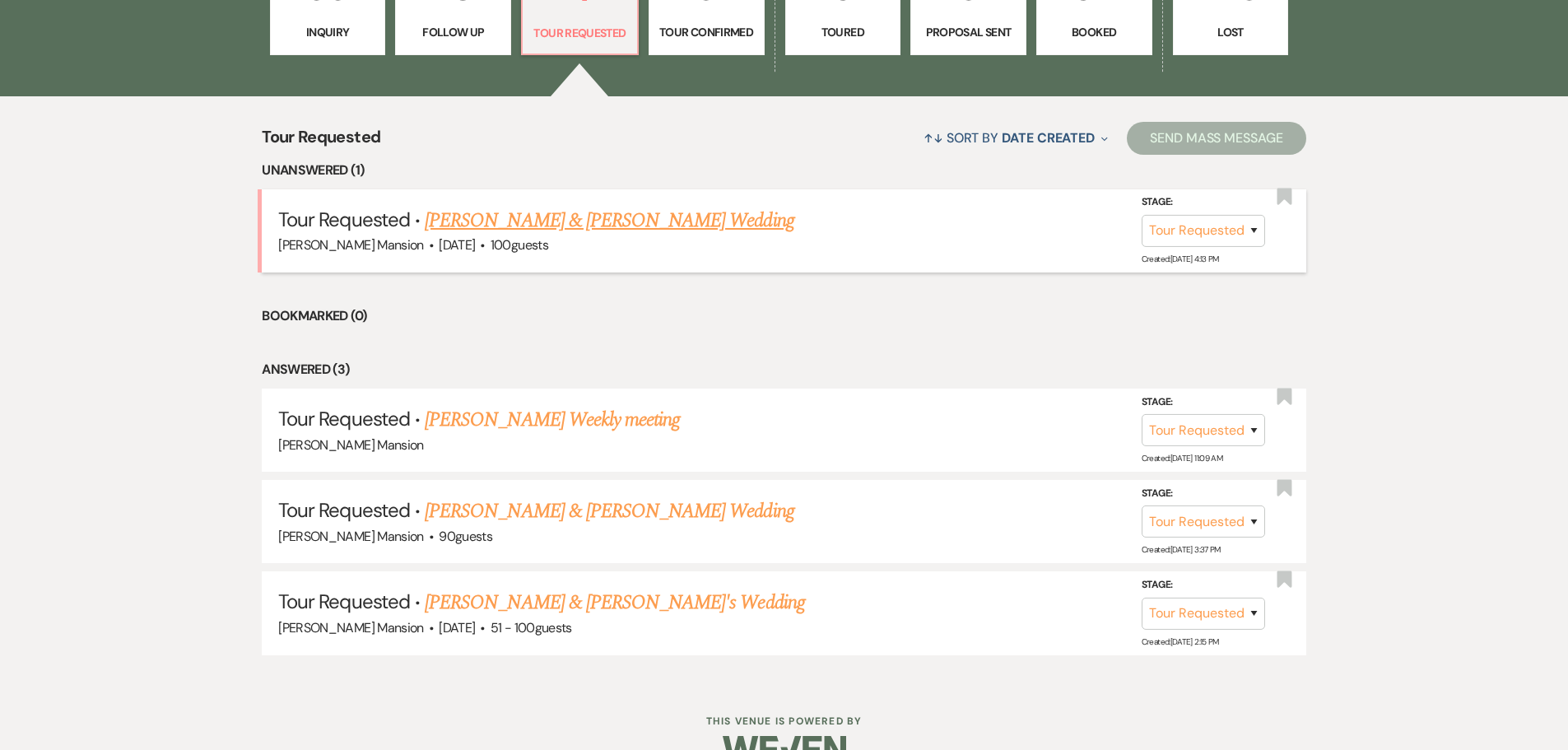
click at [563, 228] on link "[PERSON_NAME] & [PERSON_NAME] Wedding" at bounding box center [609, 220] width 369 height 30
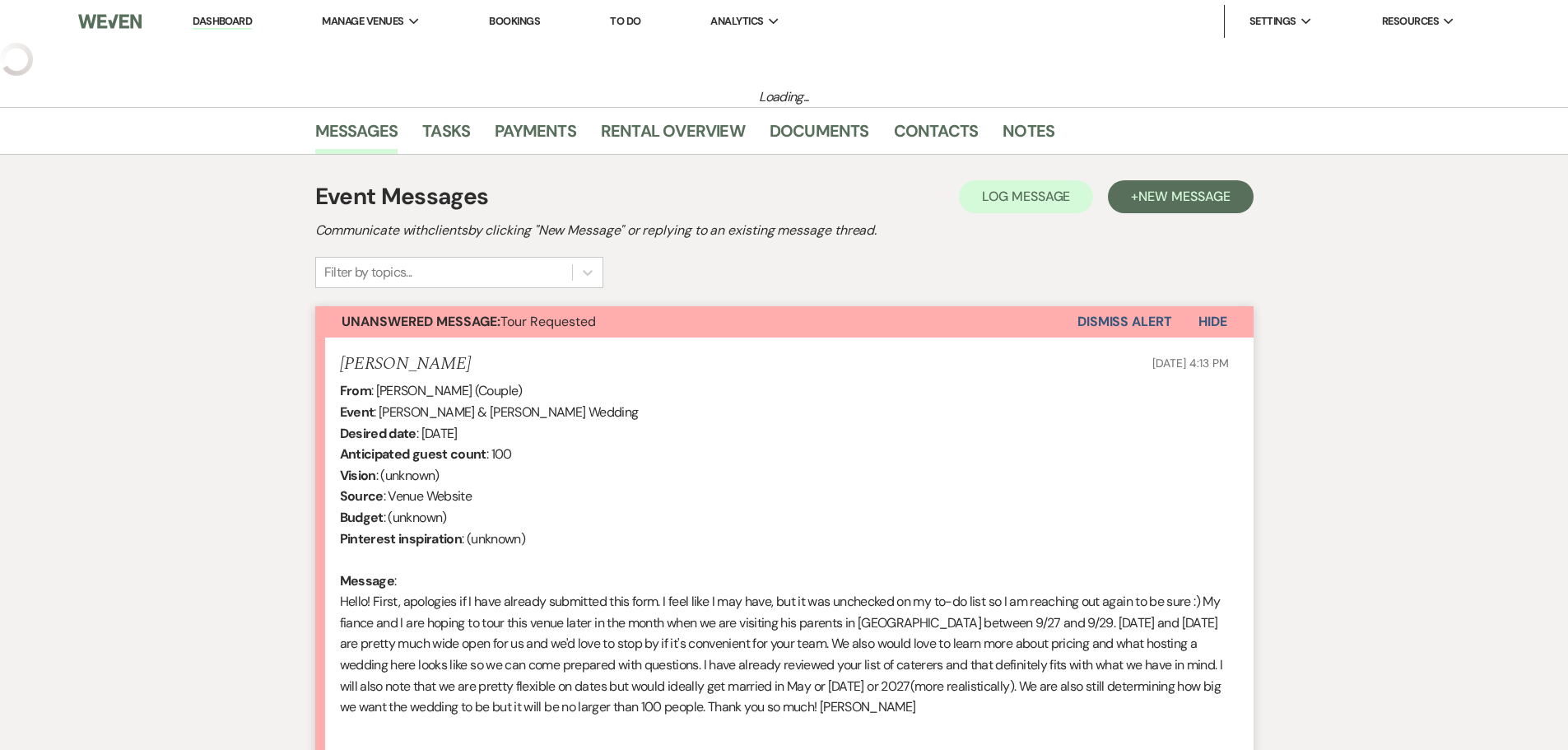
select select "2"
select select "5"
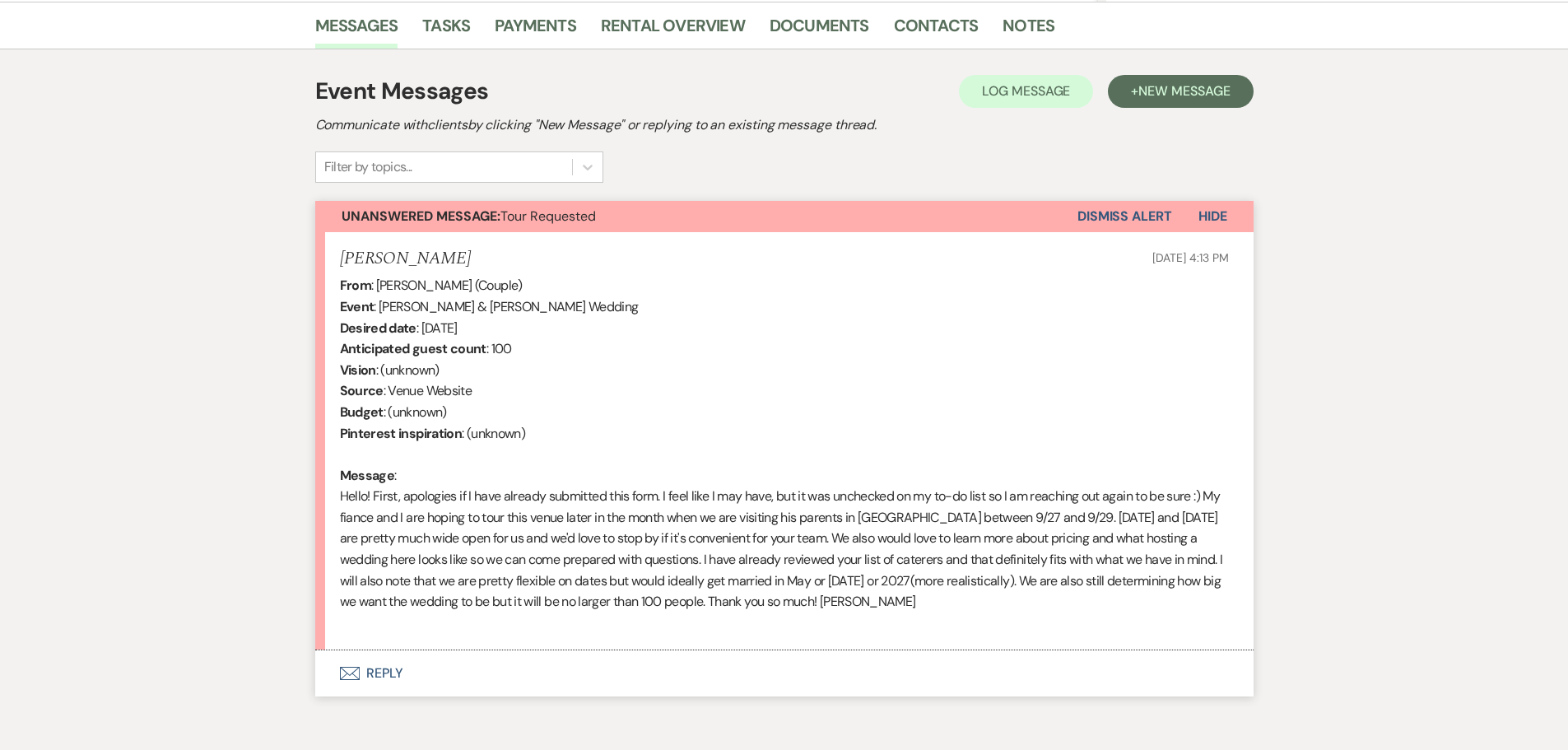
scroll to position [489, 0]
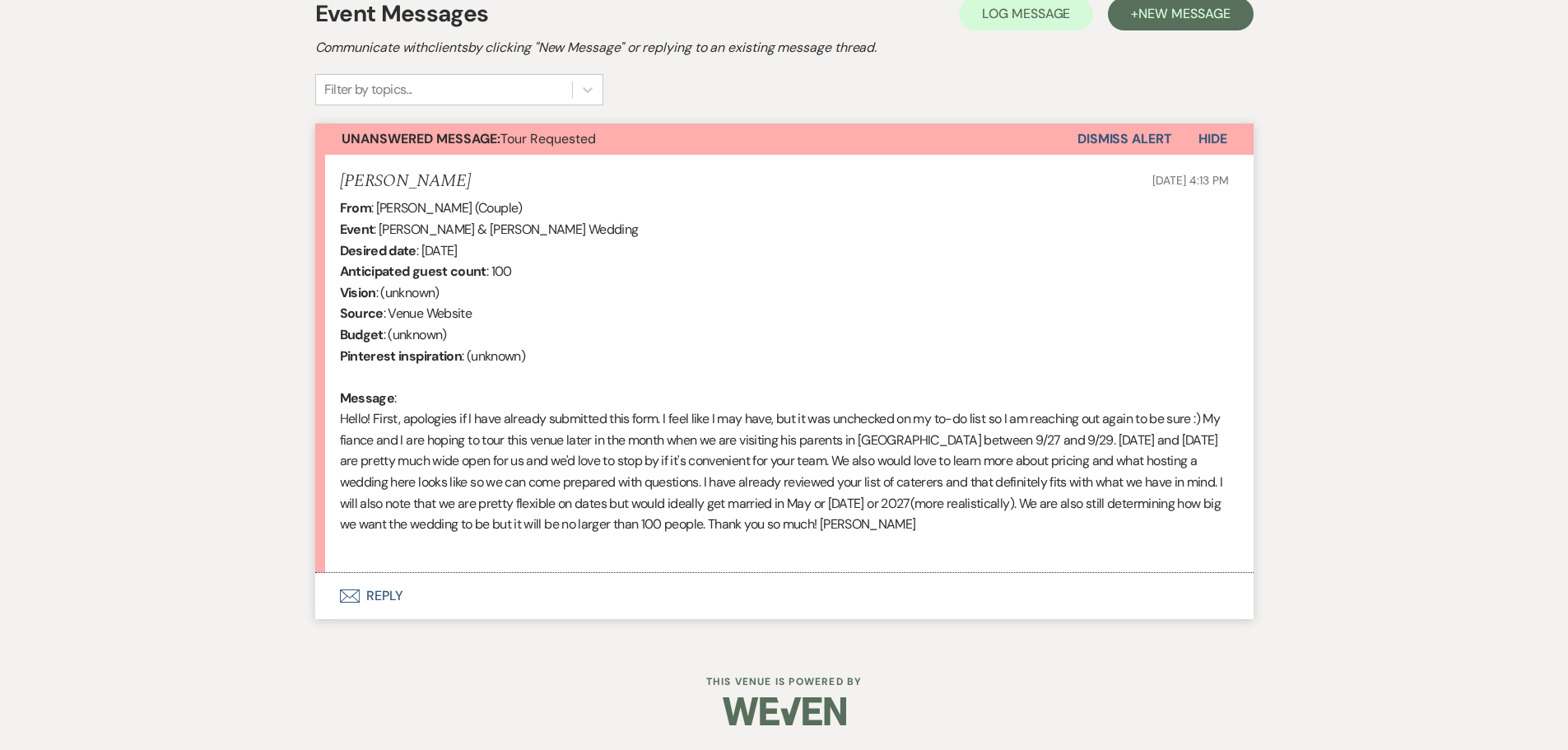
click at [401, 600] on button "Envelope Reply" at bounding box center [785, 596] width 938 height 46
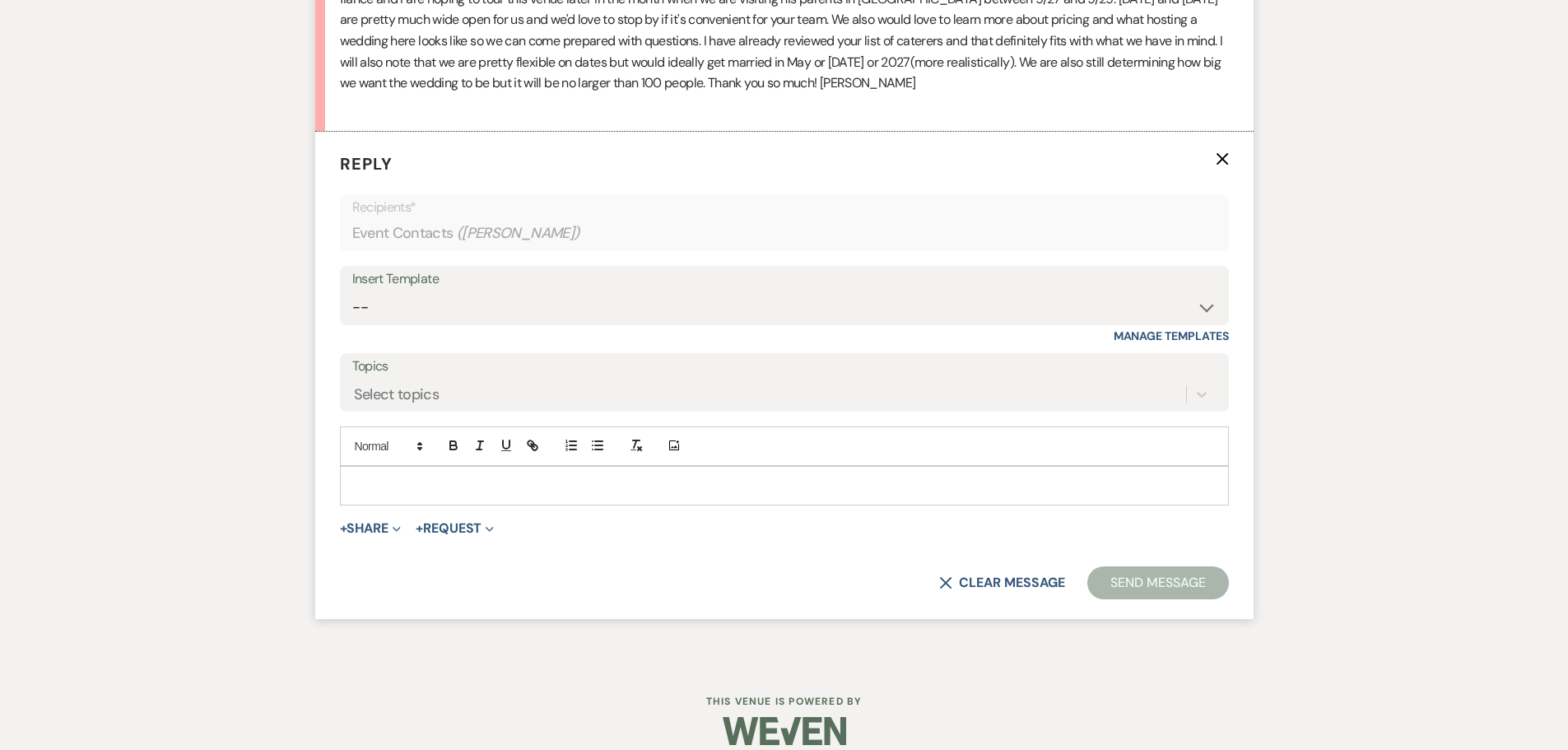
scroll to position [932, 0]
click at [362, 498] on div at bounding box center [785, 485] width 887 height 38
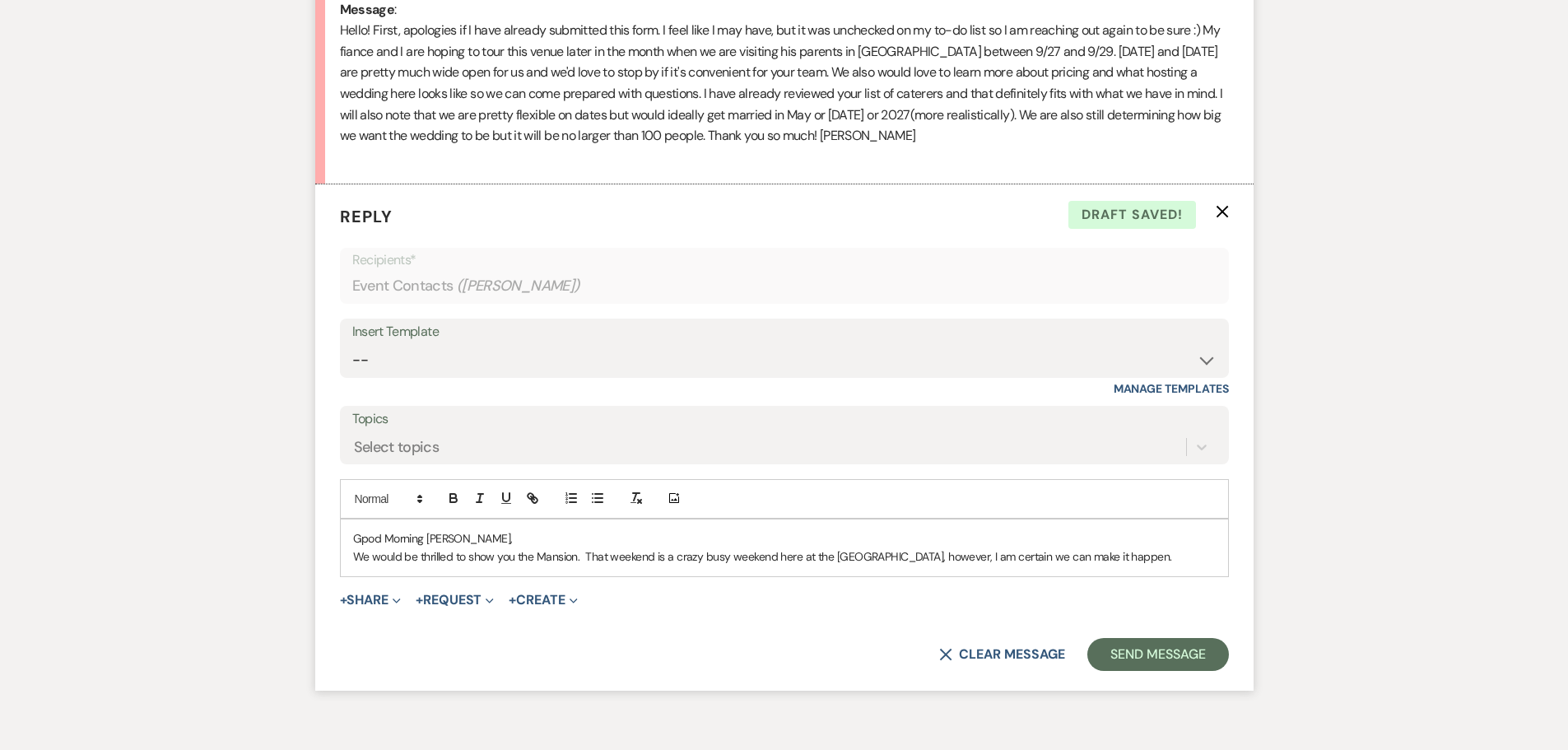
scroll to position [849, 0]
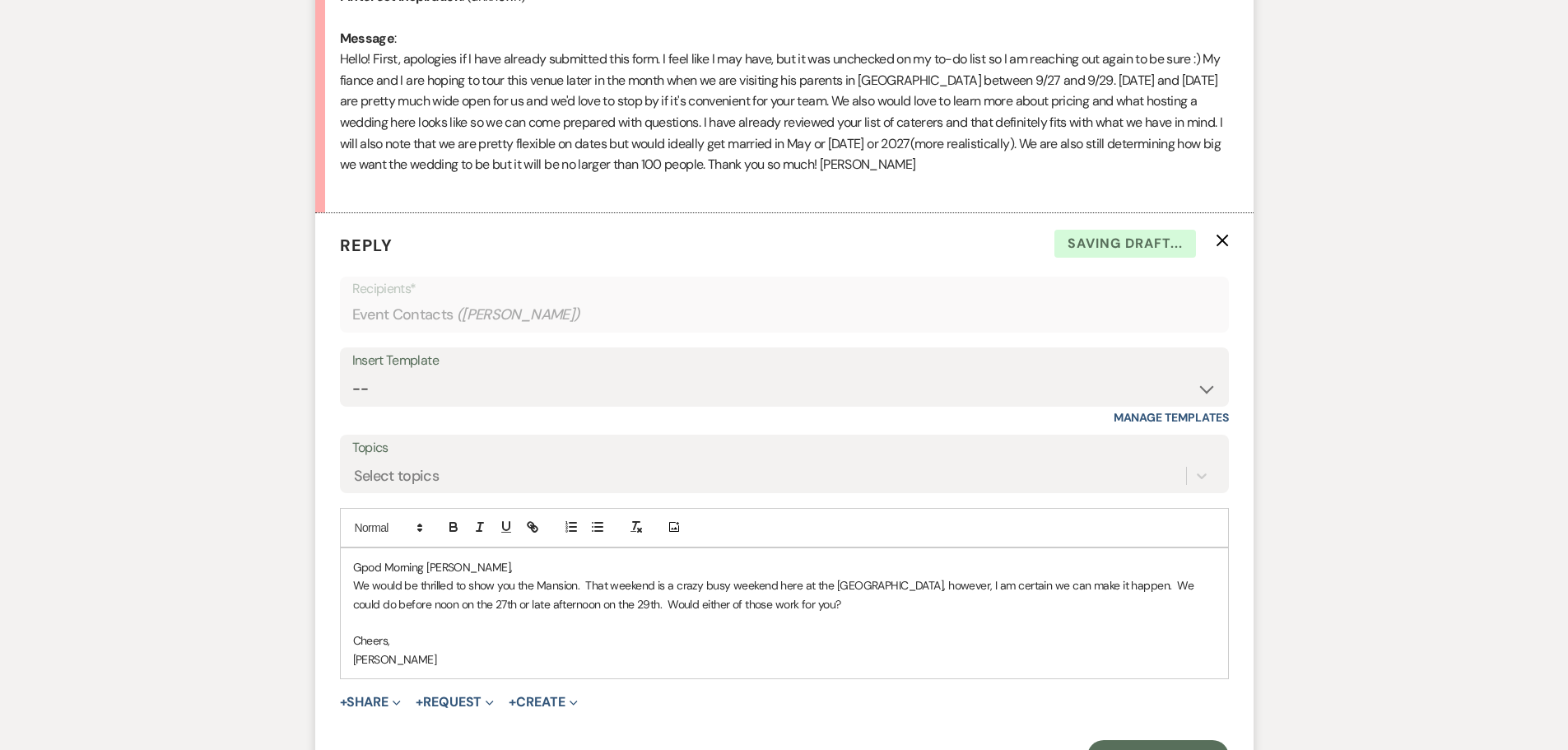
click at [522, 562] on p "Gpod Morning [PERSON_NAME]," at bounding box center [784, 567] width 863 height 18
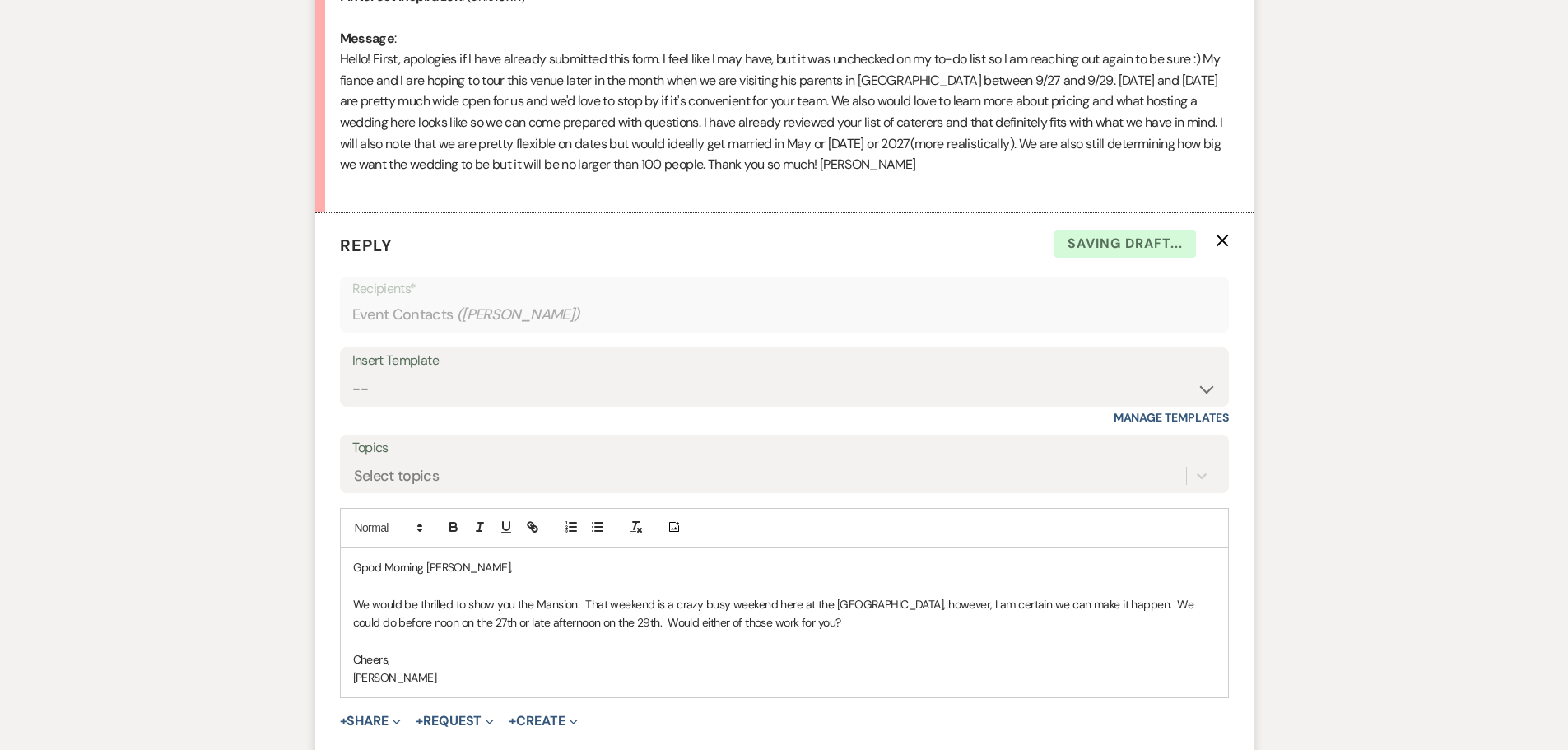
click at [358, 575] on p "Gpod Morning [PERSON_NAME]," at bounding box center [784, 567] width 863 height 18
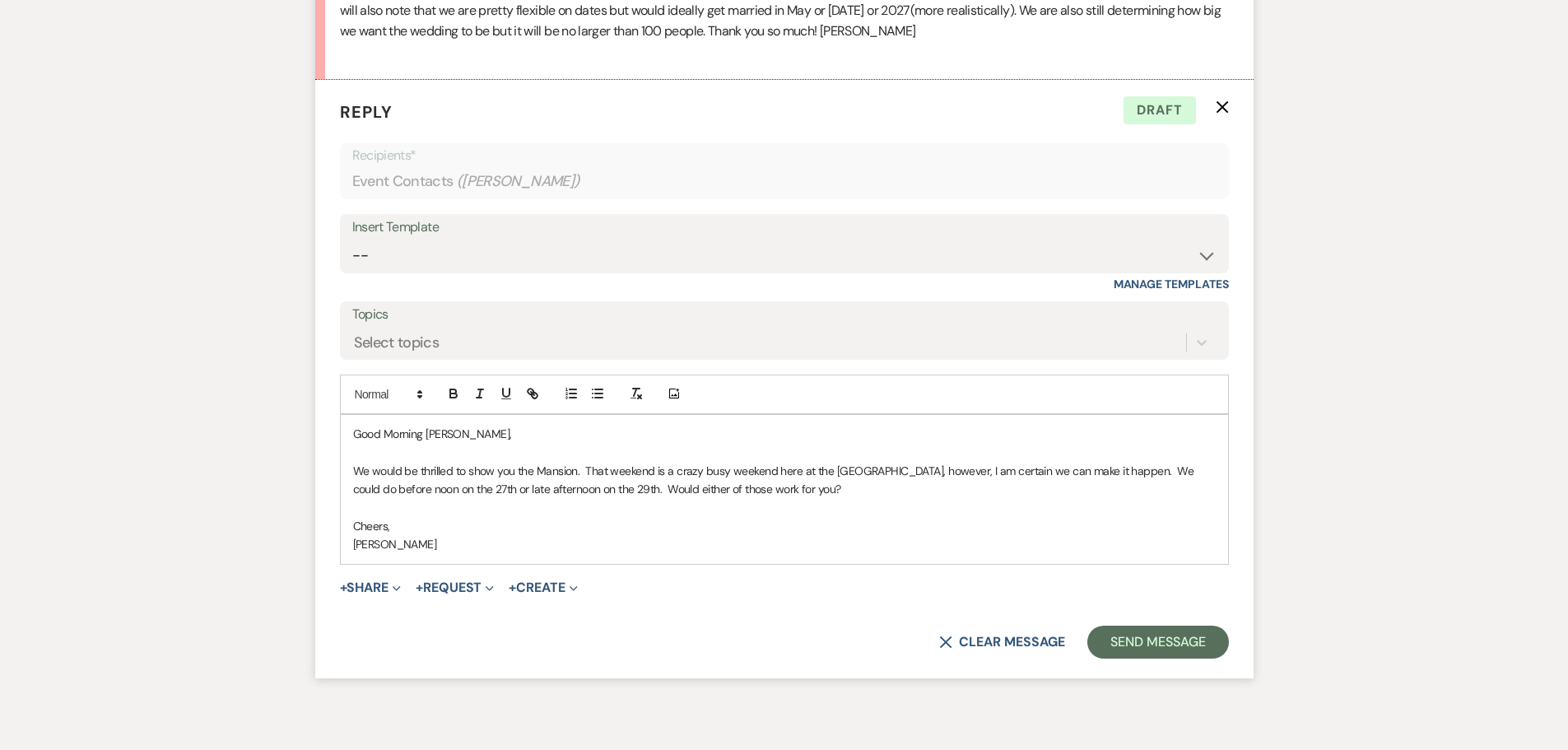
scroll to position [1061, 0]
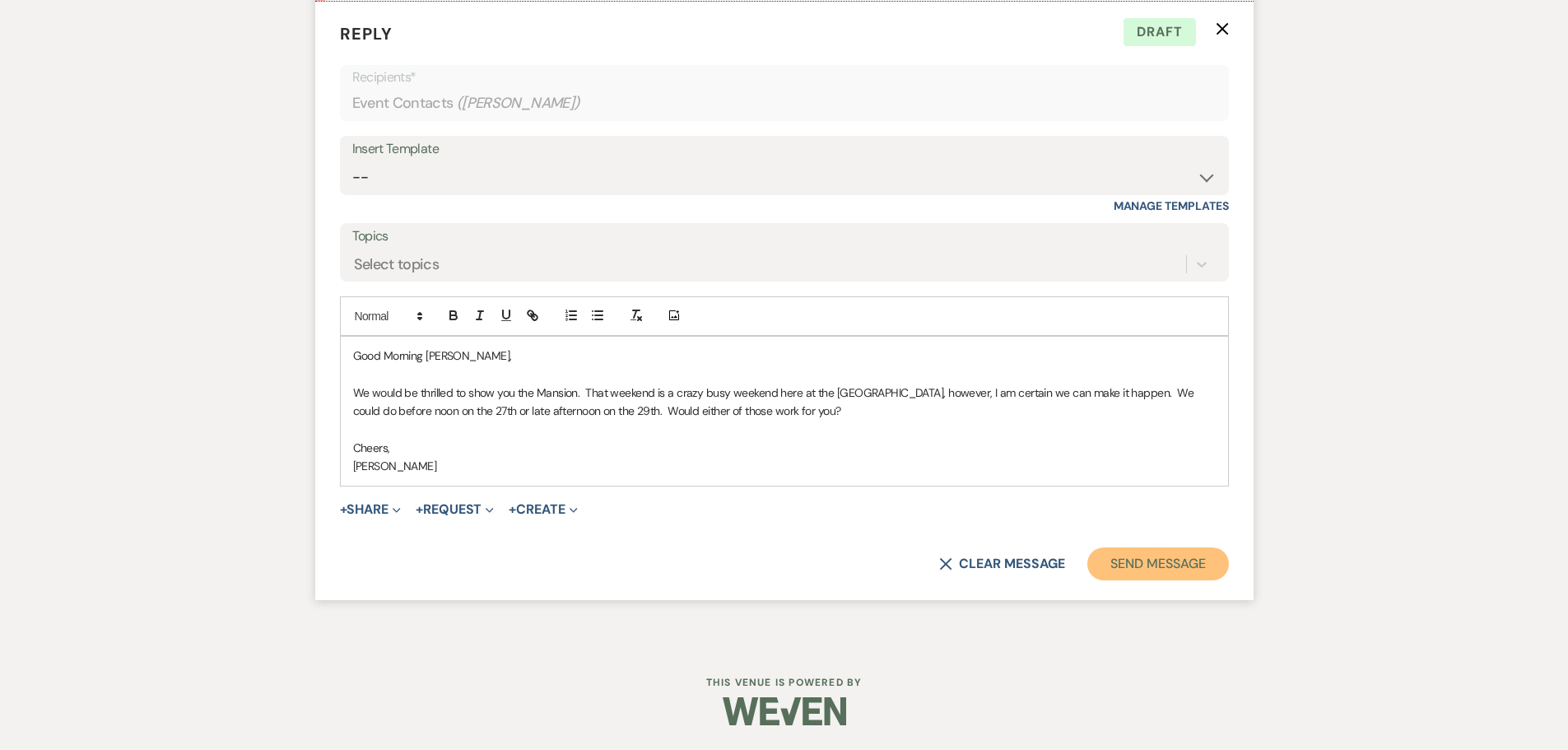
click at [1145, 568] on button "Send Message" at bounding box center [1158, 564] width 141 height 32
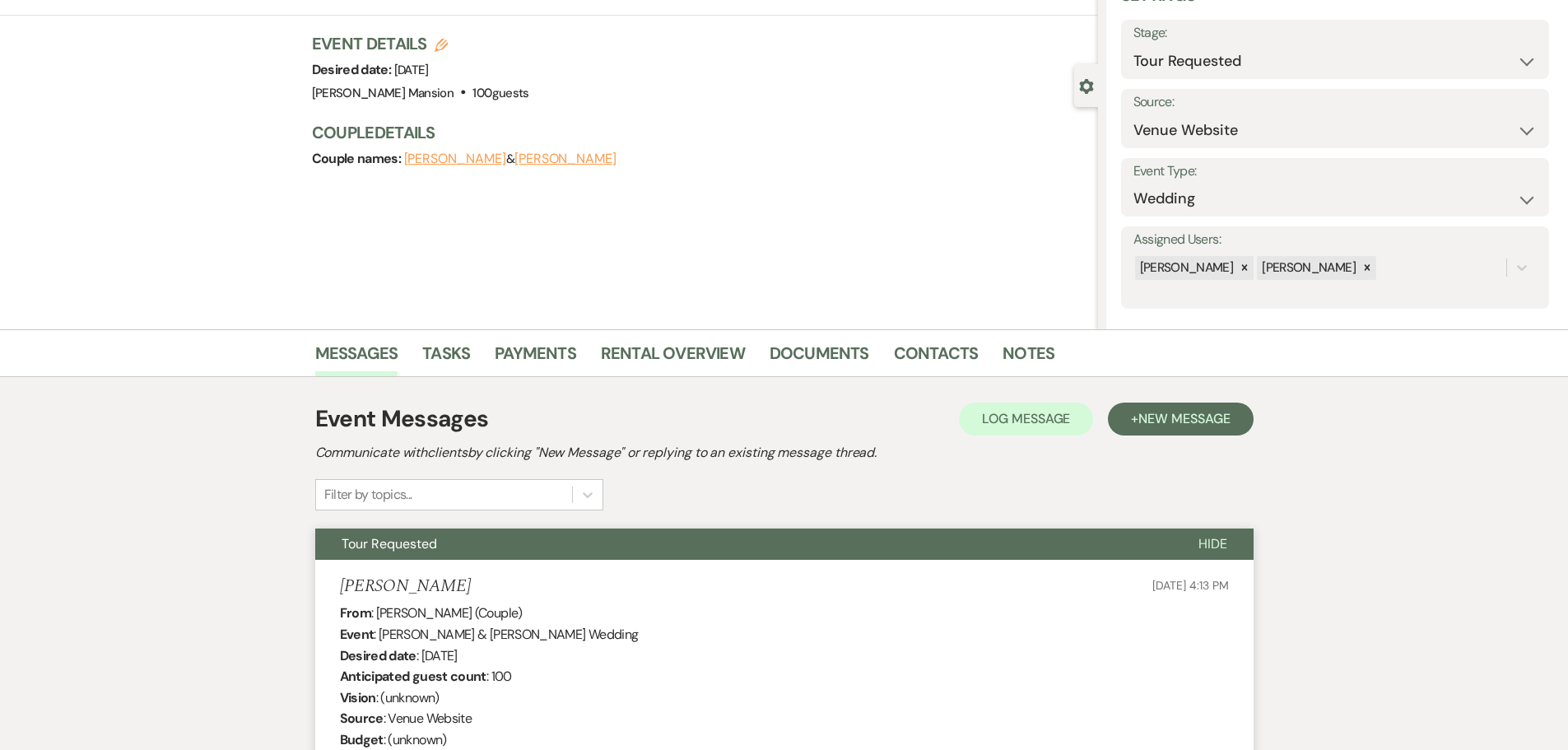
scroll to position [0, 0]
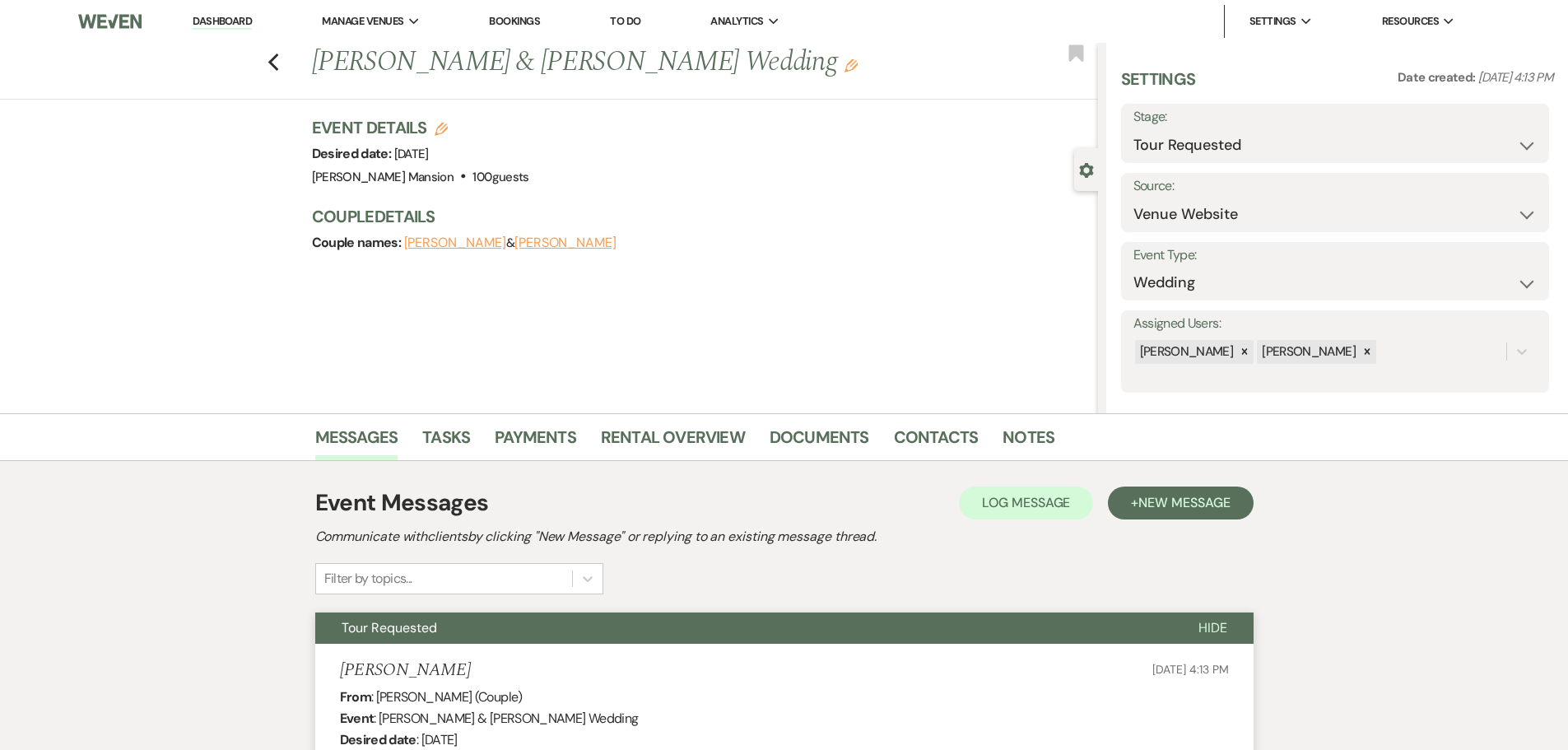
click at [216, 25] on link "Dashboard" at bounding box center [222, 22] width 59 height 16
